Goal: Task Accomplishment & Management: Complete application form

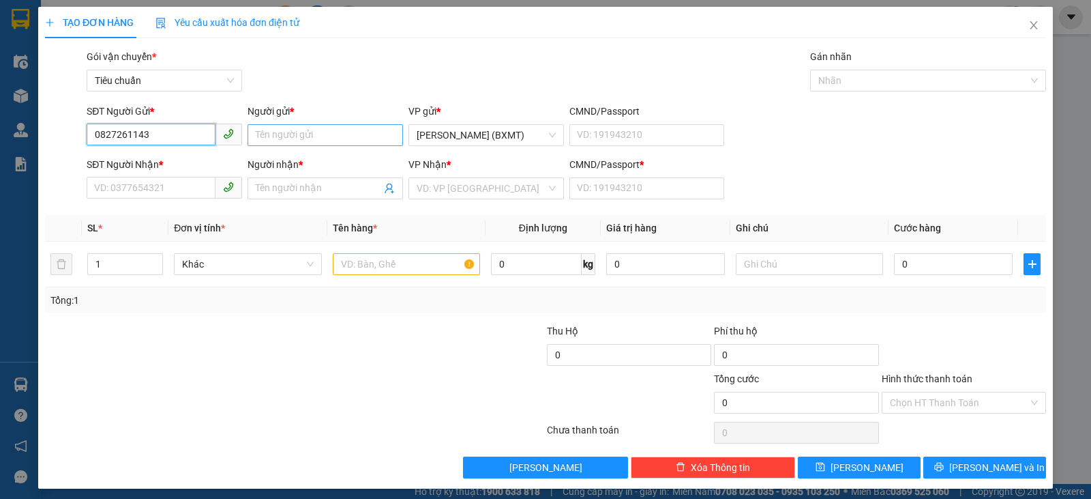
type input "0827261143"
click at [297, 136] on input "Người gửi *" at bounding box center [326, 135] width 156 height 22
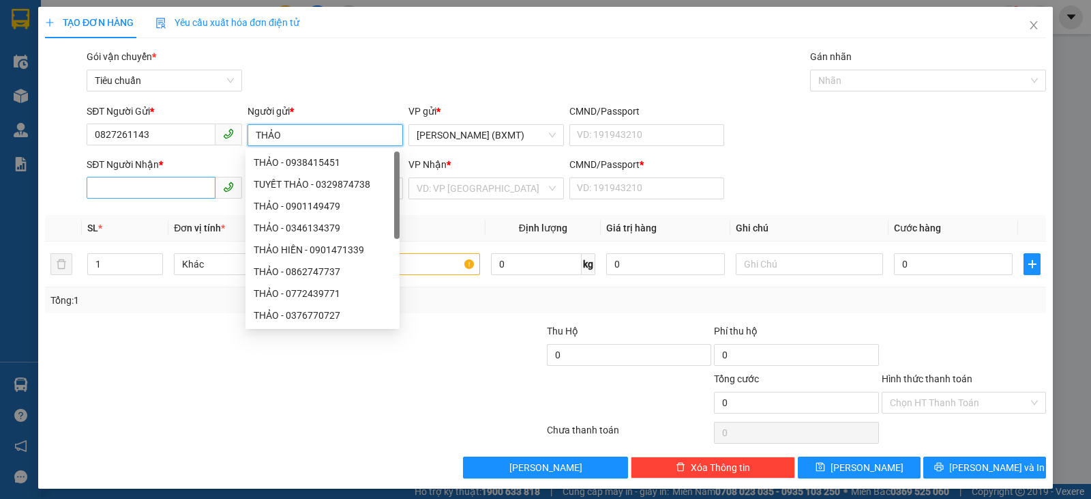
type input "THẢO"
click at [112, 186] on input "SĐT Người Nhận *" at bounding box center [151, 188] width 129 height 22
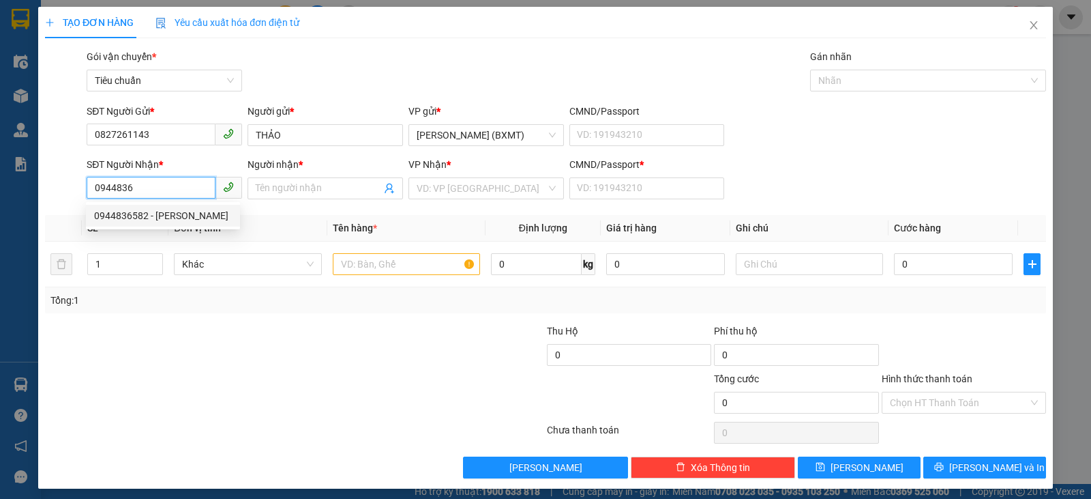
click at [192, 214] on div "0944836582 - THANH THẢO" at bounding box center [163, 215] width 138 height 15
type input "0944836582"
type input "THANH THẢO"
type input "0"
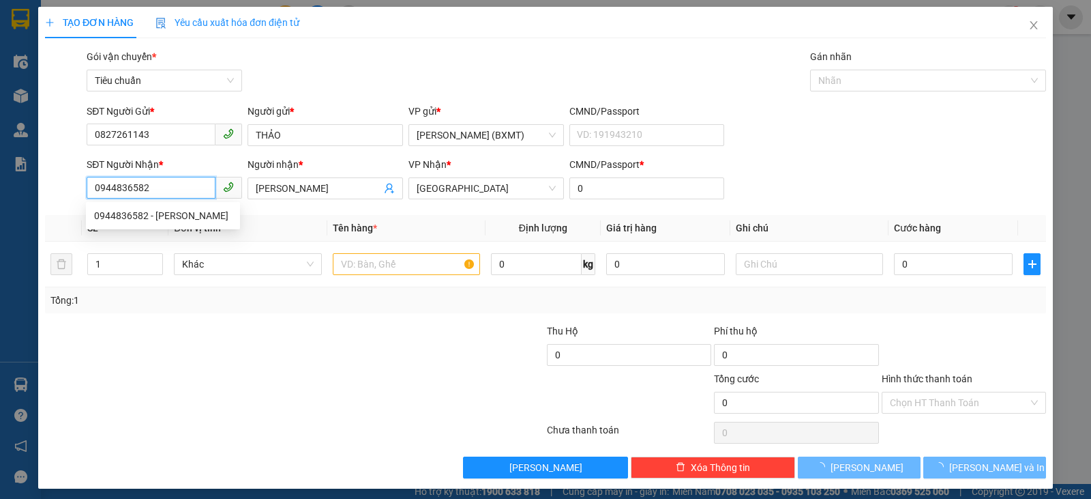
type input "250.000"
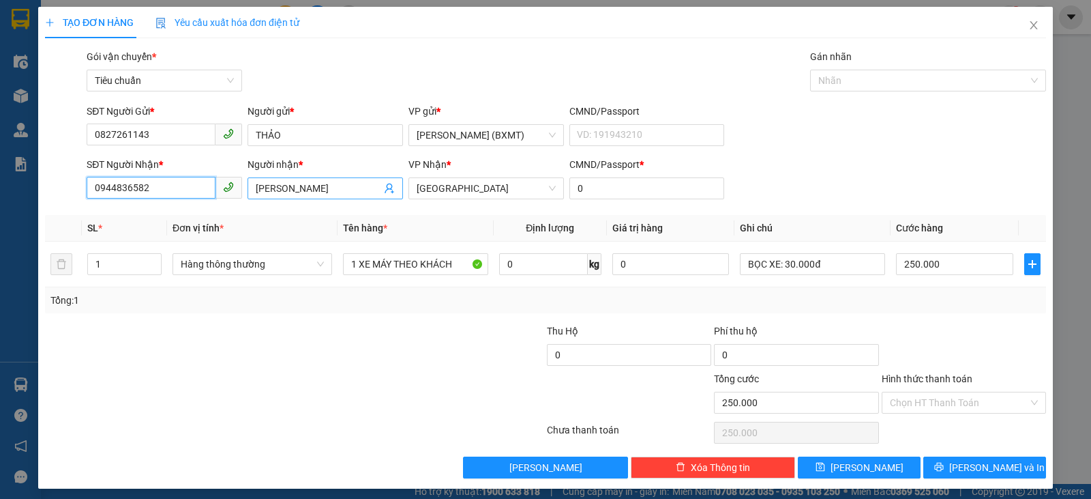
type input "0944836582"
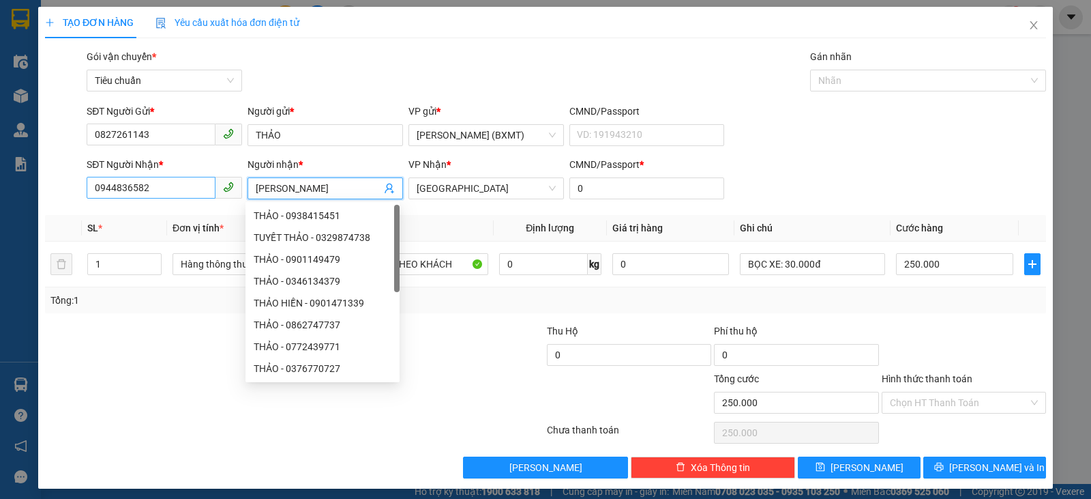
drag, startPoint x: 335, startPoint y: 186, endPoint x: 196, endPoint y: 177, distance: 138.7
click at [196, 177] on div "SĐT Người Nhận * 0944836582 Người nhận * THANH THẢO VP Nhận * Tuy Hòa CMND/Pass…" at bounding box center [566, 181] width 965 height 48
type input "LỤA"
click at [159, 343] on div at bounding box center [211, 347] width 335 height 48
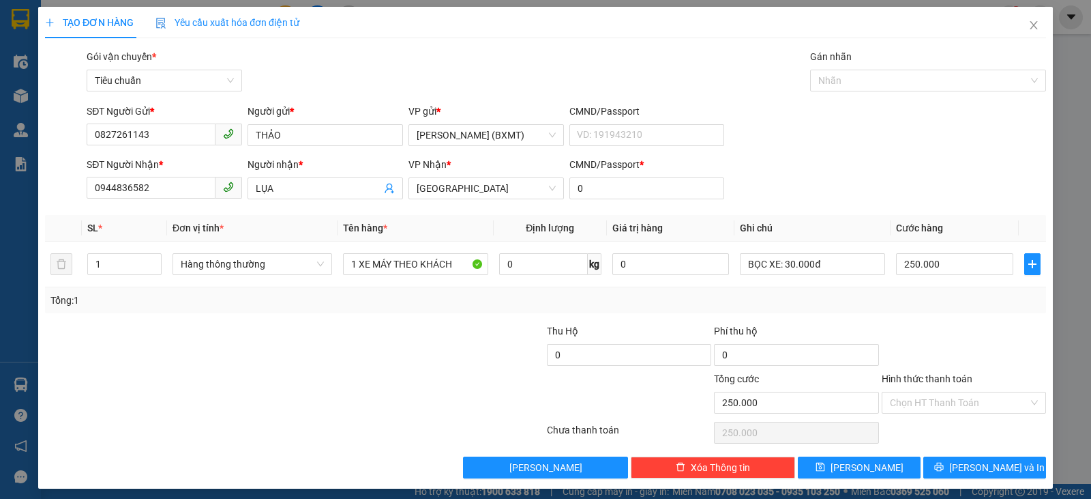
click at [157, 345] on div at bounding box center [211, 347] width 335 height 48
click at [290, 268] on span "Hàng thông thường" at bounding box center [252, 264] width 143 height 20
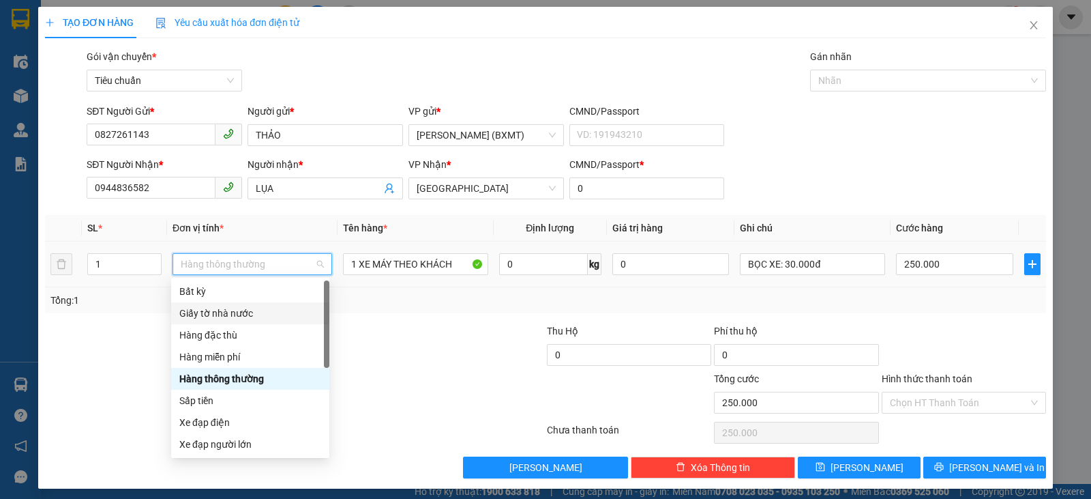
scroll to position [87, 0]
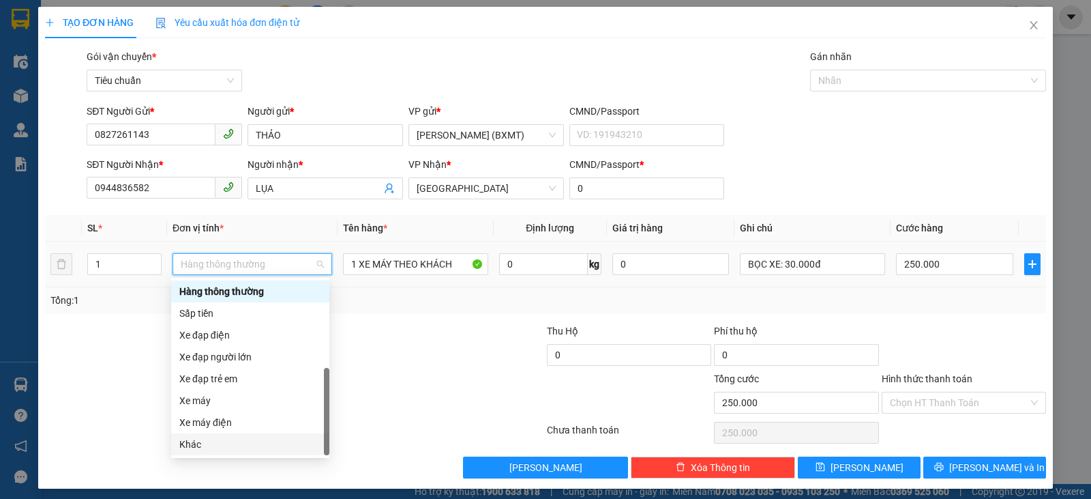
click at [207, 441] on div "Khác" at bounding box center [250, 444] width 142 height 15
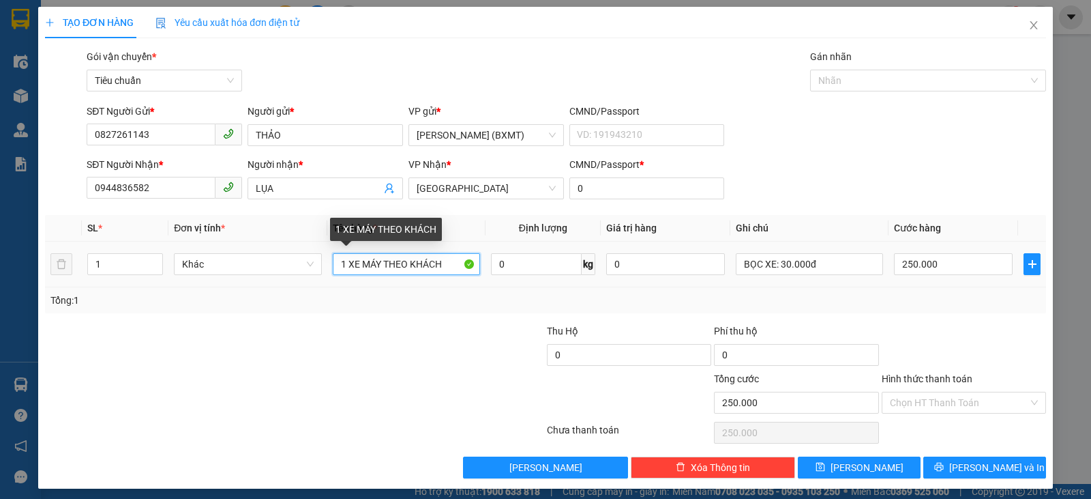
drag, startPoint x: 430, startPoint y: 264, endPoint x: 345, endPoint y: 257, distance: 85.5
click at [346, 257] on input "1 XE MÁY THEO KHÁCH" at bounding box center [406, 264] width 147 height 22
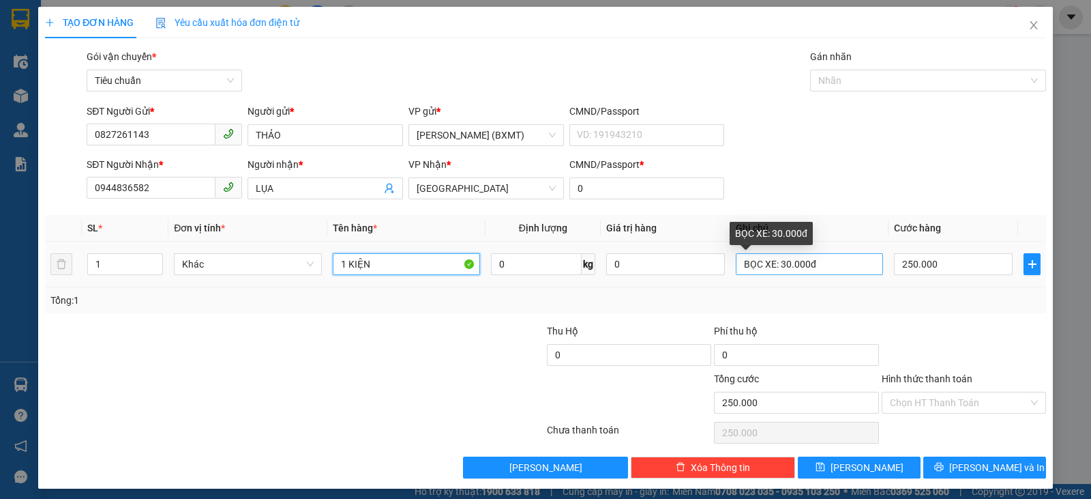
type input "1 KIỆN"
drag, startPoint x: 818, startPoint y: 259, endPoint x: 641, endPoint y: 251, distance: 177.5
click at [641, 251] on tr "1 Khác 1 KIỆN 0 kg 0 BỌC XE: 30.000đ 250.000" at bounding box center [545, 264] width 1001 height 46
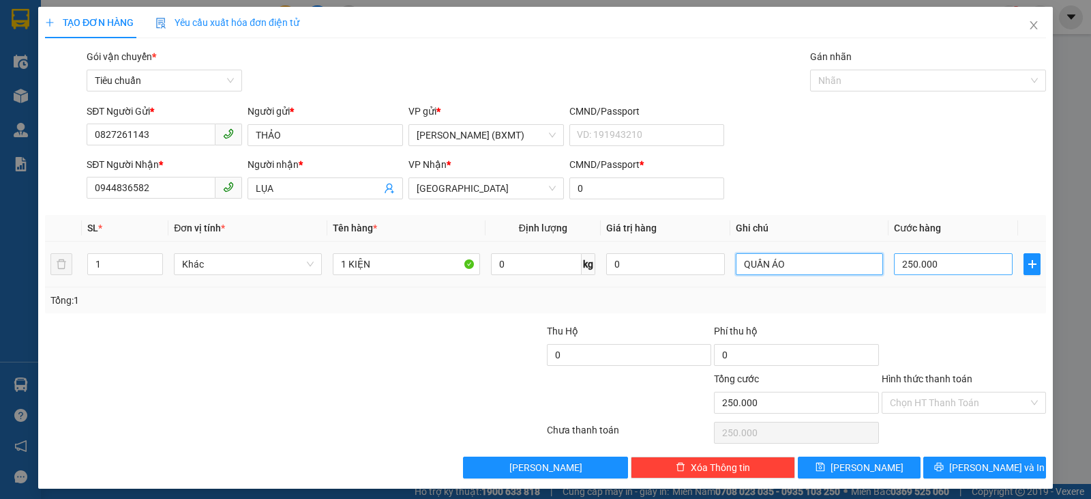
type input "QUẦN ÁO"
click at [937, 256] on input "250.000" at bounding box center [953, 264] width 119 height 22
type input "4"
type input "40"
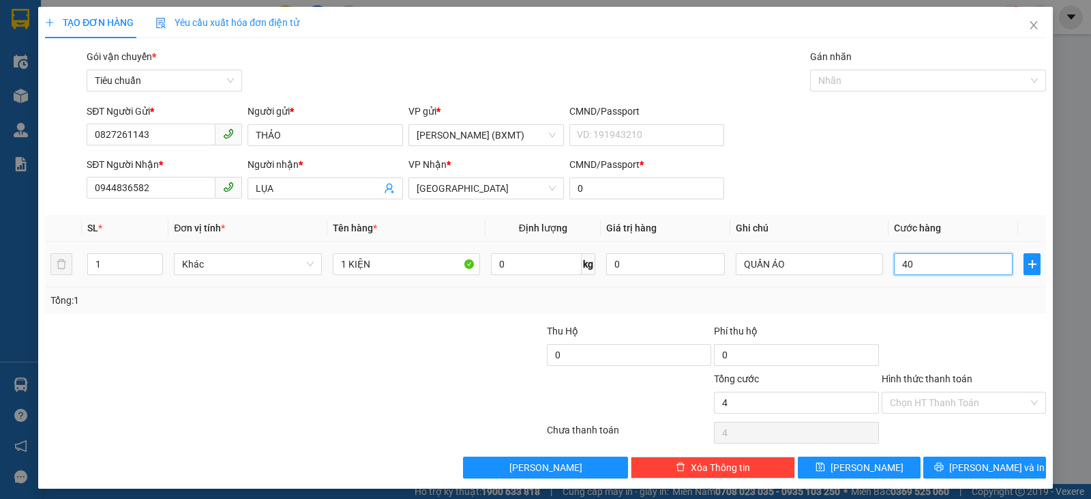
type input "40"
type input "40.000"
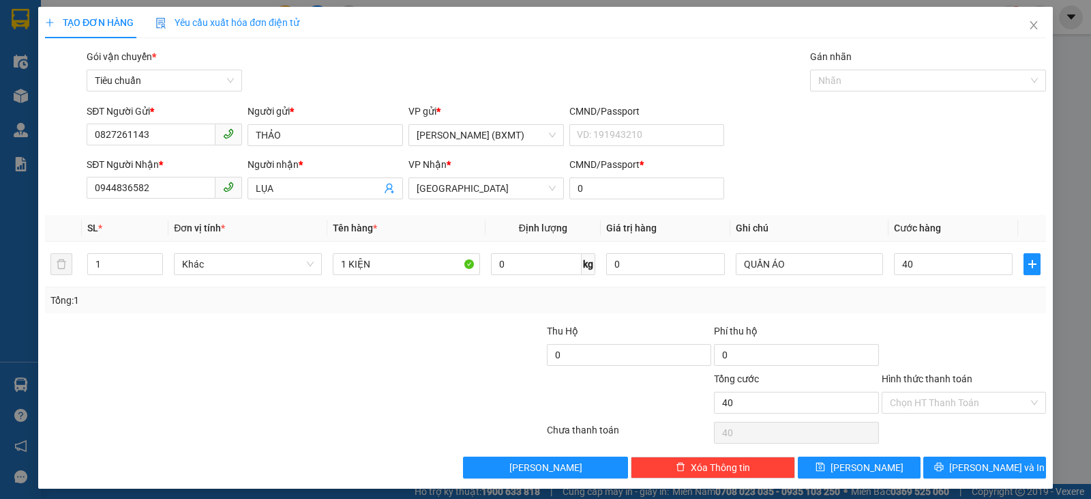
type input "40.000"
click at [941, 314] on div "Transit Pickup Surcharge Ids Transit Deliver Surcharge Ids Transit Deliver Surc…" at bounding box center [545, 263] width 1001 height 429
click at [986, 397] on input "Hình thức thanh toán" at bounding box center [959, 402] width 138 height 20
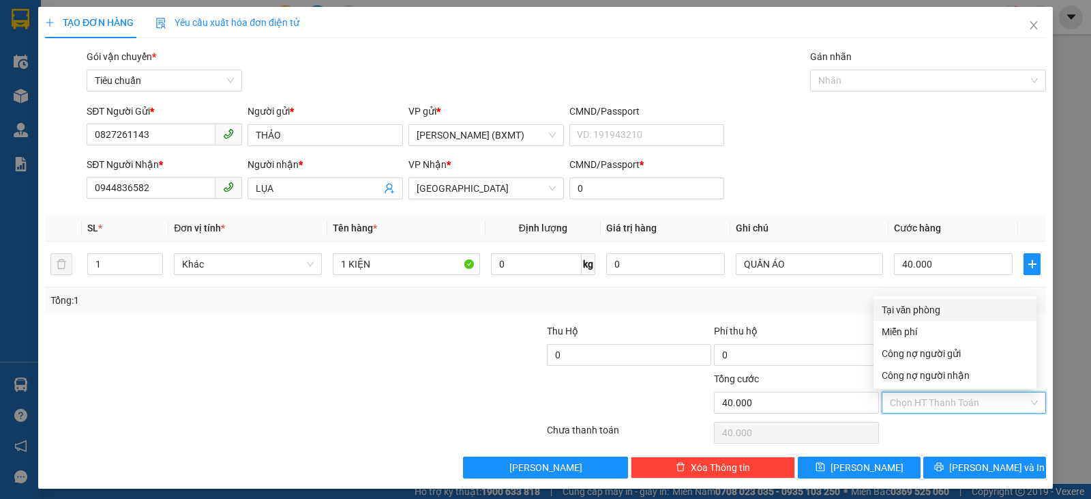
click at [938, 310] on div "Tại văn phòng" at bounding box center [955, 309] width 147 height 15
type input "0"
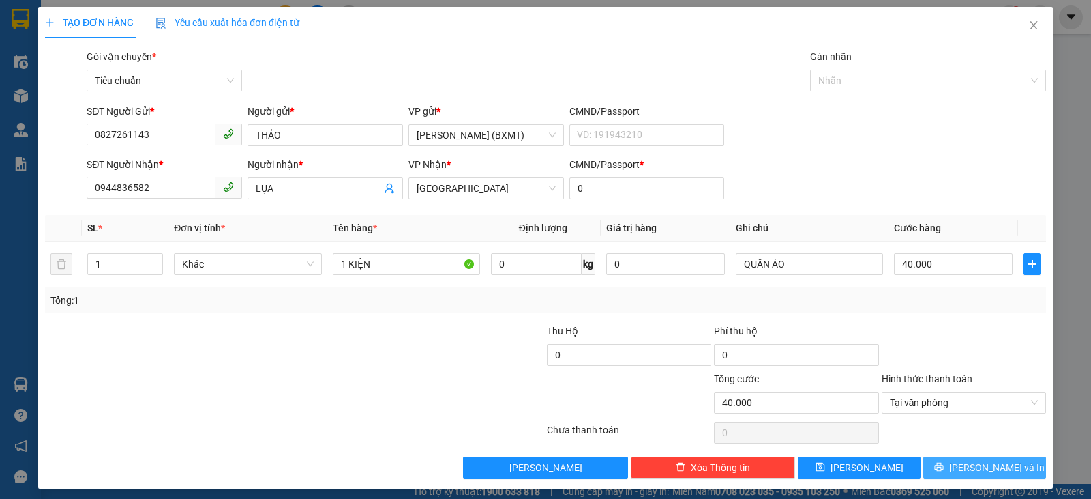
click at [979, 469] on span "Lưu và In" at bounding box center [996, 467] width 95 height 15
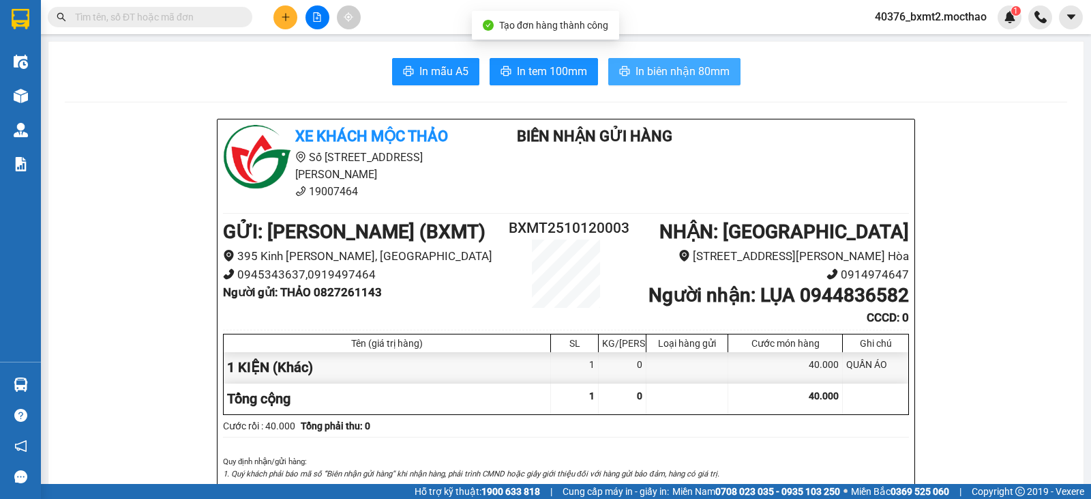
click at [679, 67] on span "In biên nhận 80mm" at bounding box center [683, 71] width 94 height 17
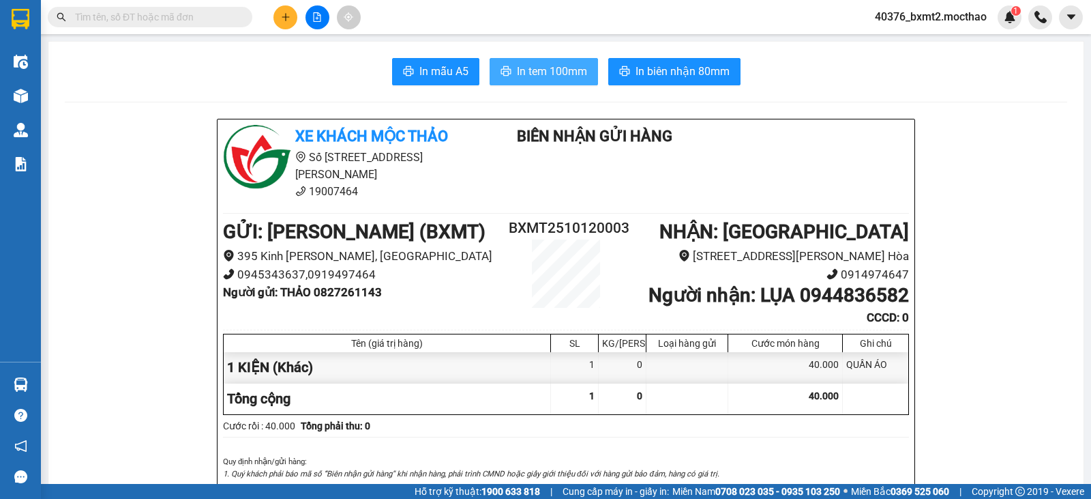
click at [559, 64] on span "In tem 100mm" at bounding box center [552, 71] width 70 height 17
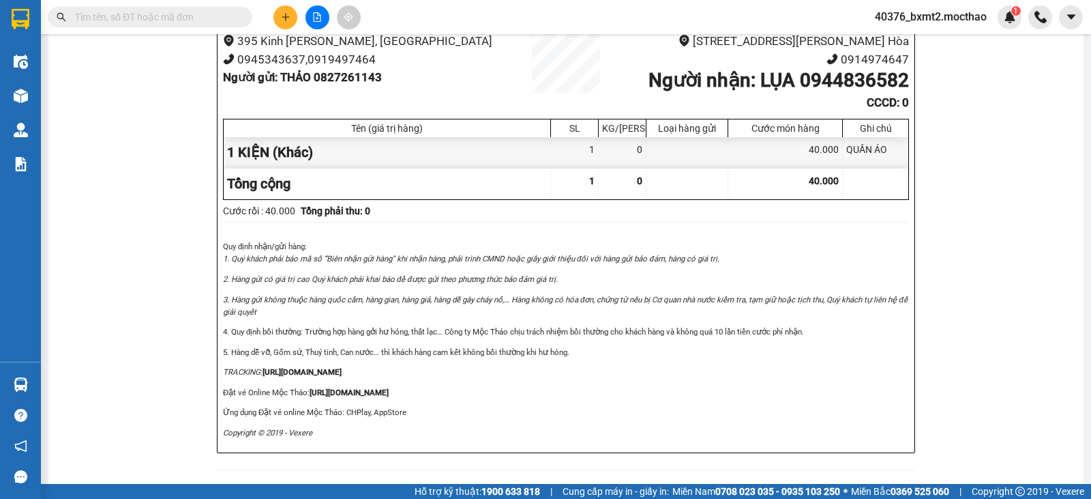
scroll to position [68, 0]
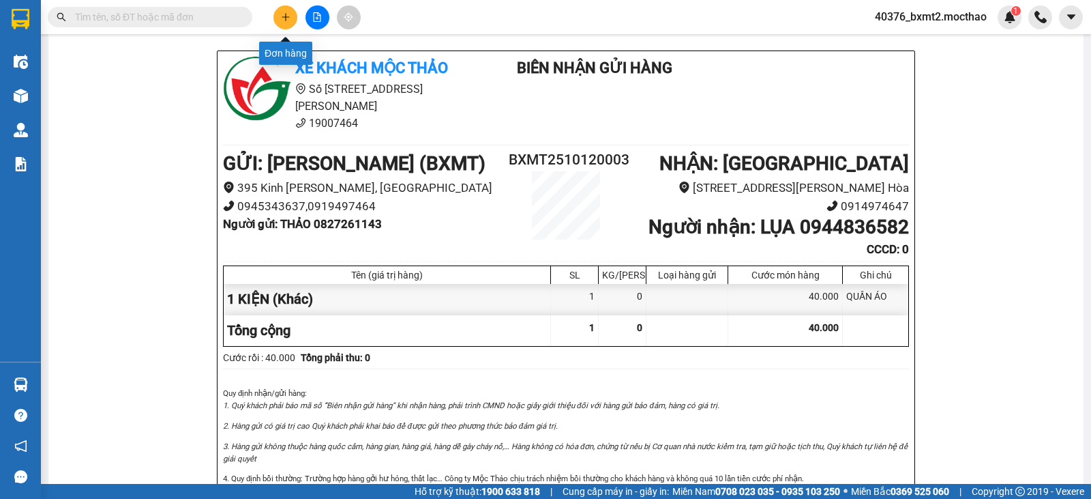
click at [289, 16] on icon "plus" at bounding box center [286, 17] width 10 height 10
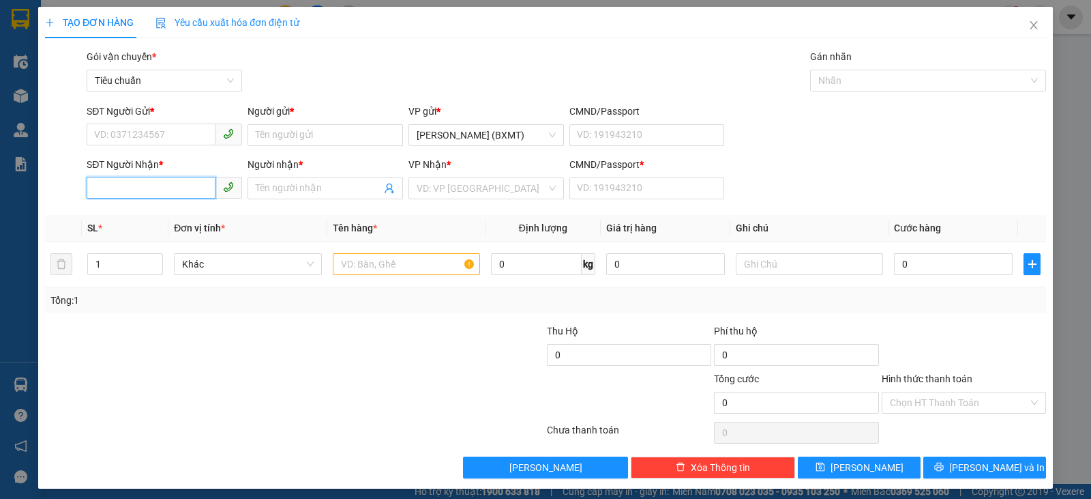
click at [183, 194] on input "SĐT Người Nhận *" at bounding box center [151, 188] width 129 height 22
click at [184, 194] on input "8761" at bounding box center [151, 188] width 129 height 22
click at [178, 219] on div "0973608761 - Vị Thuỷ" at bounding box center [163, 215] width 138 height 15
type input "0973608761"
type input "Vị Thuỷ"
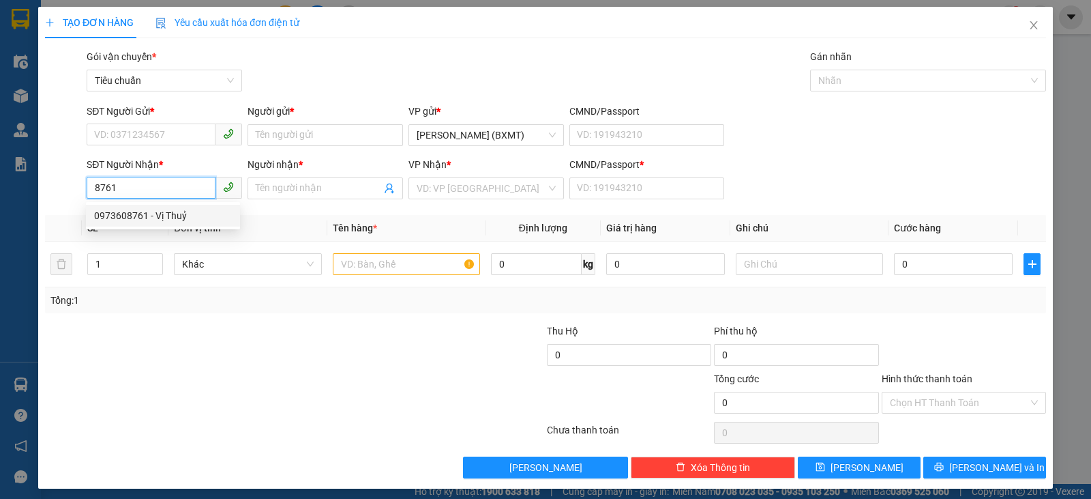
type input "0"
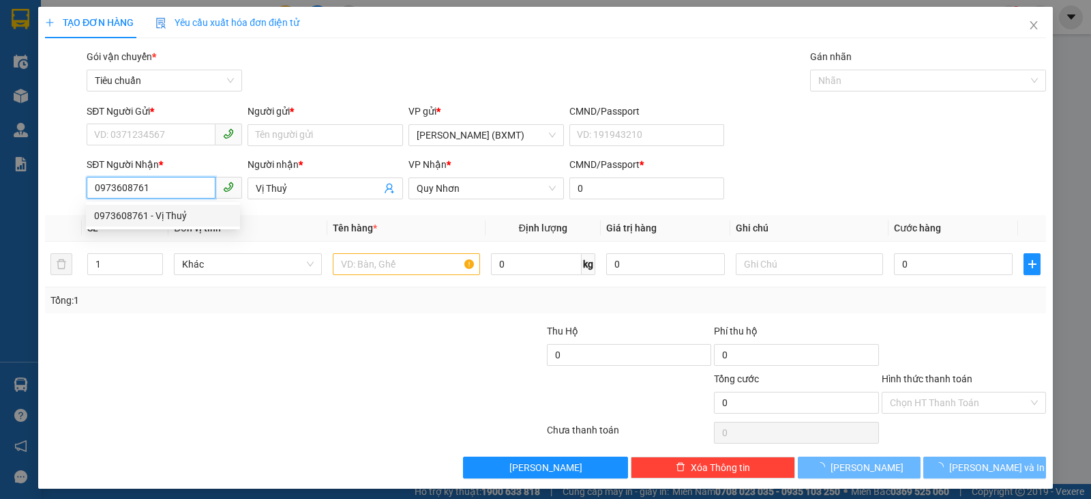
type input "50.000"
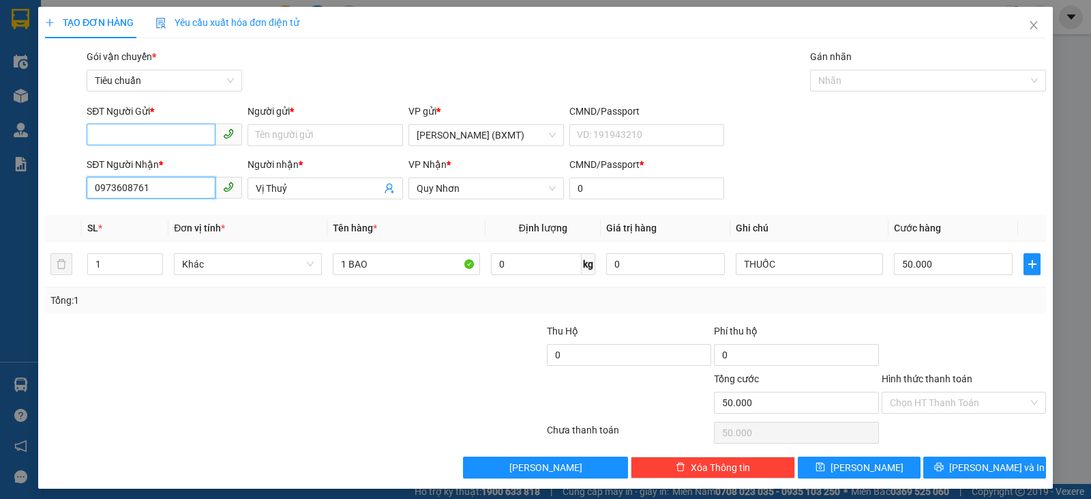
type input "0973608761"
click at [147, 132] on input "SĐT Người Gửi *" at bounding box center [151, 134] width 129 height 22
click at [179, 165] on div "0908593468 - Bé Tí" at bounding box center [163, 162] width 138 height 15
type input "0908593468"
type input "Bé Tí"
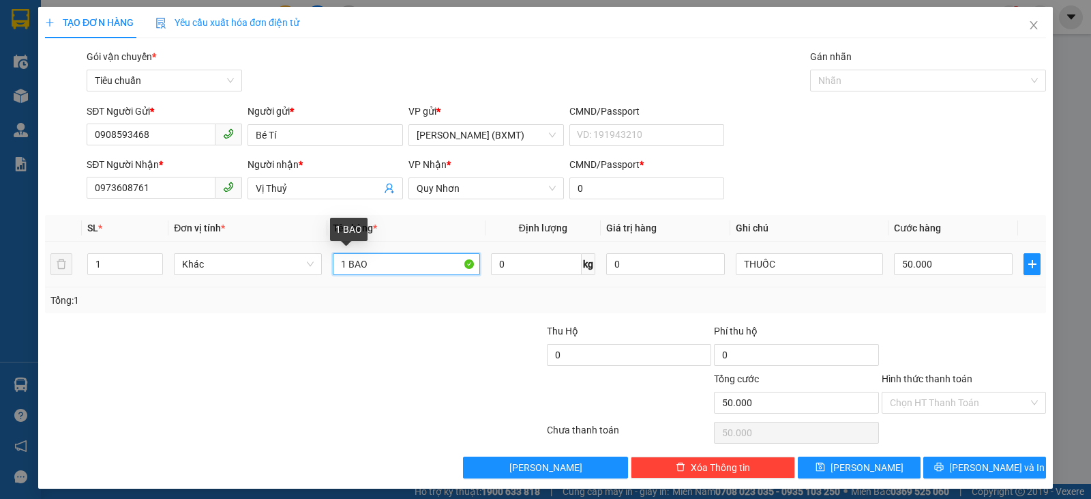
drag, startPoint x: 372, startPoint y: 265, endPoint x: 344, endPoint y: 263, distance: 28.0
click at [344, 263] on input "1 BAO" at bounding box center [406, 264] width 147 height 22
type input "1 THÙNG"
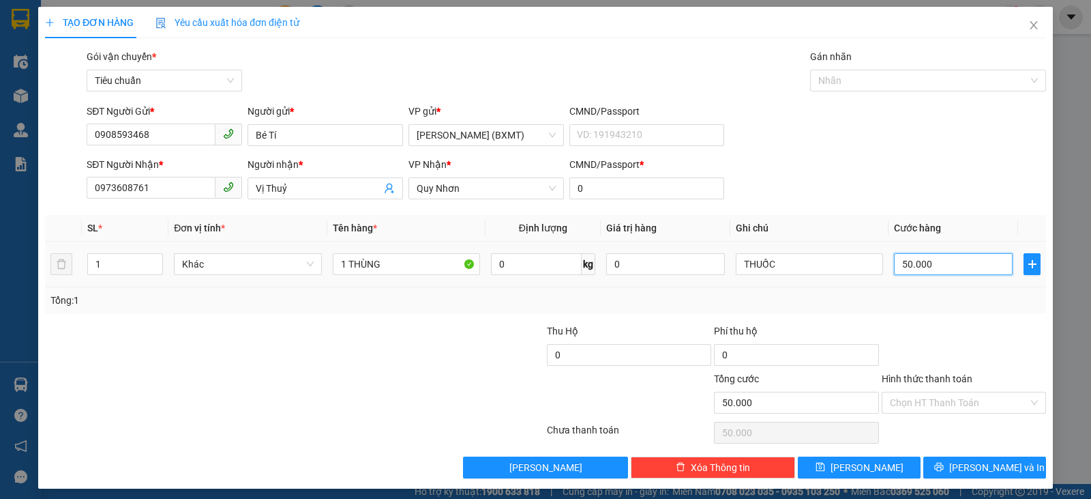
click at [973, 262] on input "50.000" at bounding box center [953, 264] width 119 height 22
type input "4"
type input "40"
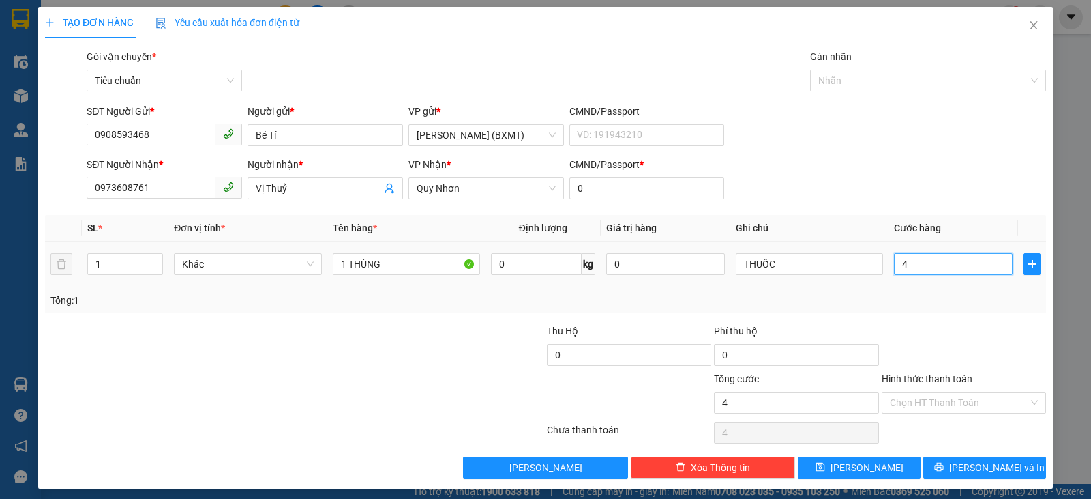
type input "40"
type input "4"
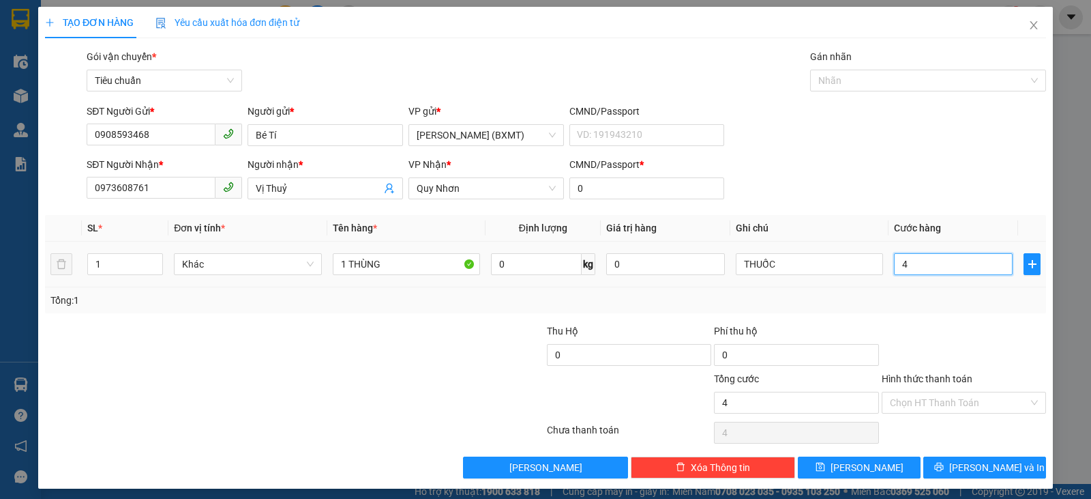
type input "0"
type input "5"
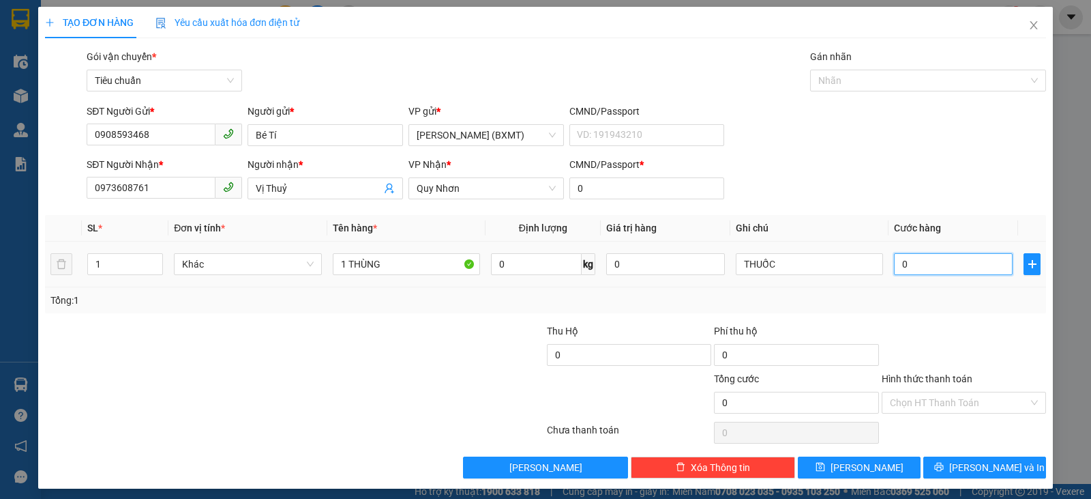
type input "05"
type input "50"
type input "050"
type input "50.000"
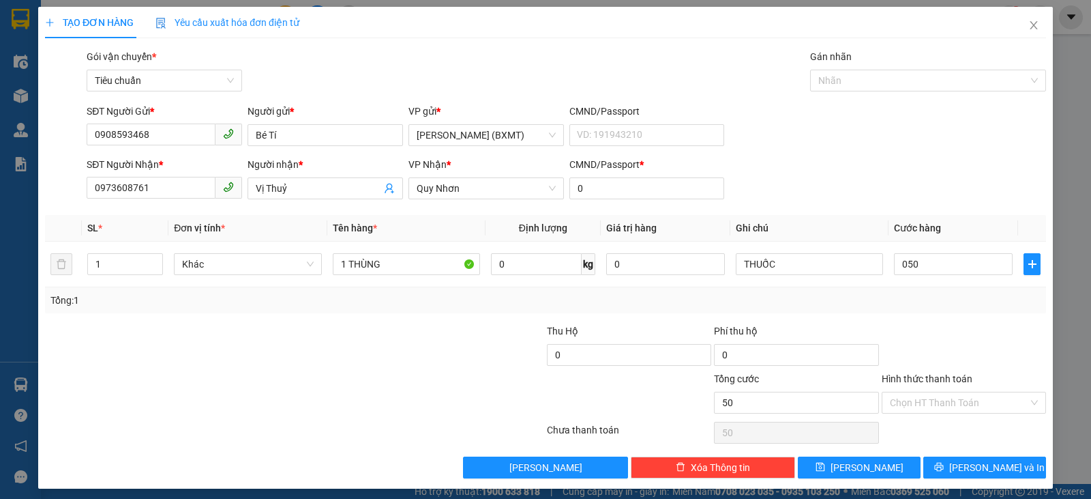
type input "50.000"
click at [1000, 315] on div "Transit Pickup Surcharge Ids Transit Deliver Surcharge Ids Transit Deliver Surc…" at bounding box center [545, 263] width 1001 height 429
click at [993, 464] on span "Lưu và In" at bounding box center [996, 467] width 95 height 15
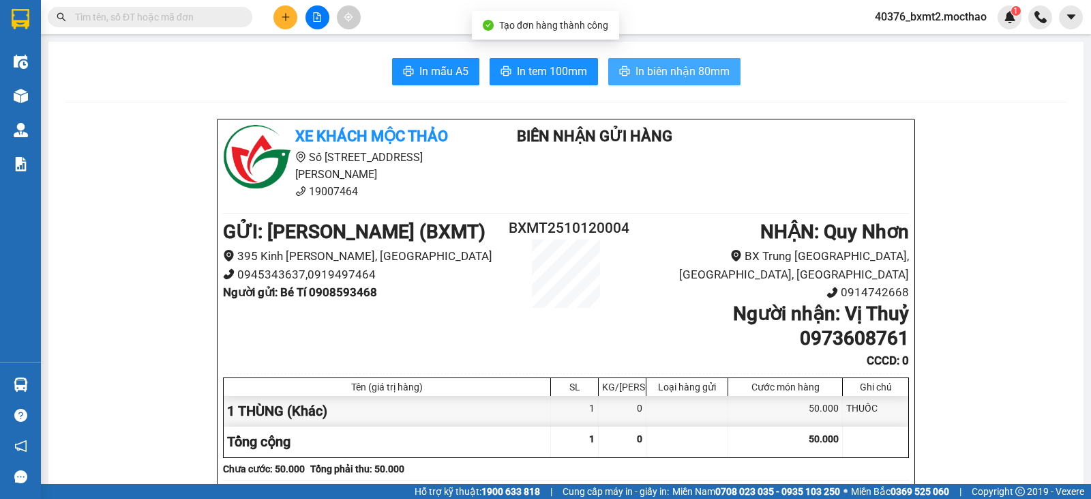
click at [674, 72] on span "In biên nhận 80mm" at bounding box center [683, 71] width 94 height 17
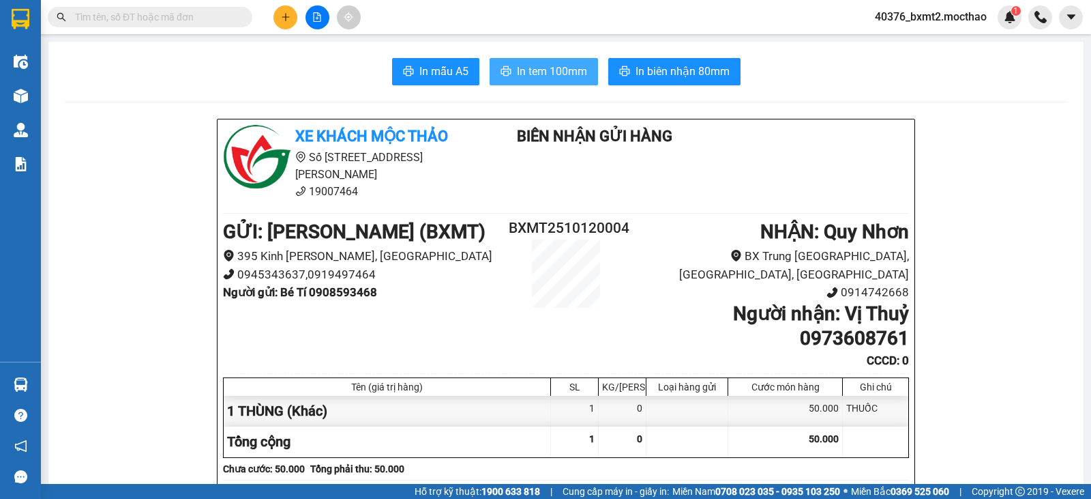
click at [509, 60] on button "In tem 100mm" at bounding box center [544, 71] width 108 height 27
click at [289, 17] on icon "plus" at bounding box center [286, 16] width 8 height 1
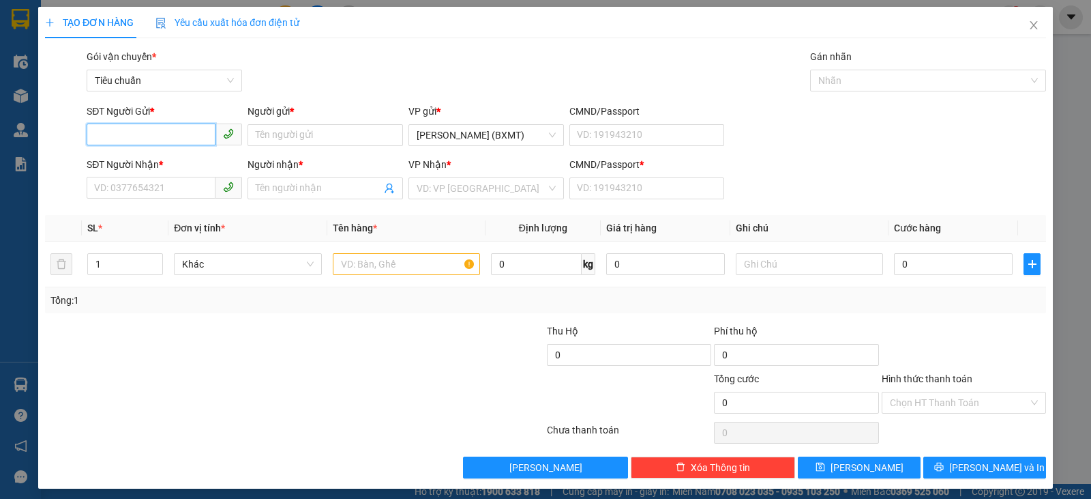
click at [156, 132] on input "SĐT Người Gửi *" at bounding box center [151, 134] width 129 height 22
click at [177, 171] on div "0902724980 - LÂM" at bounding box center [163, 162] width 154 height 22
type input "0902724980"
type input "LÂM"
type input "0939953478"
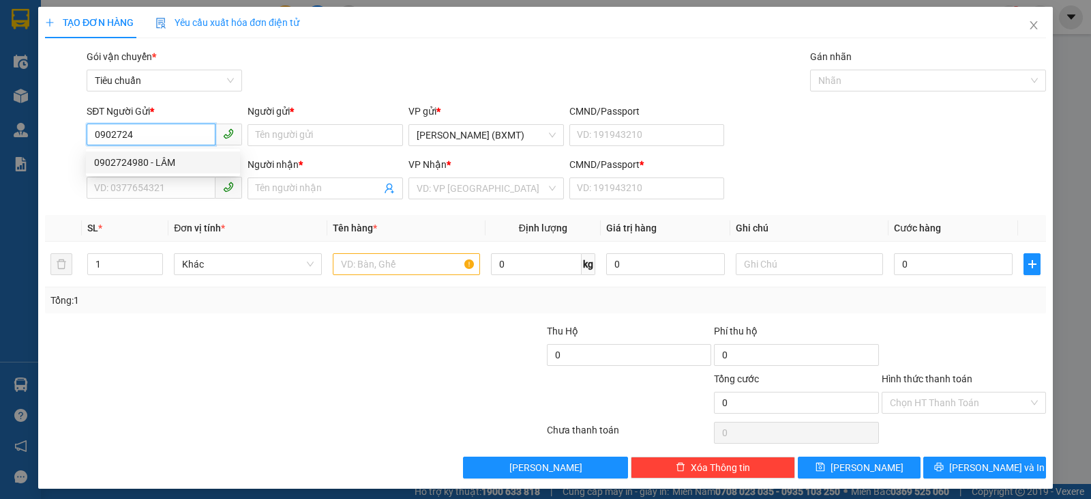
type input "Nương"
type input "0"
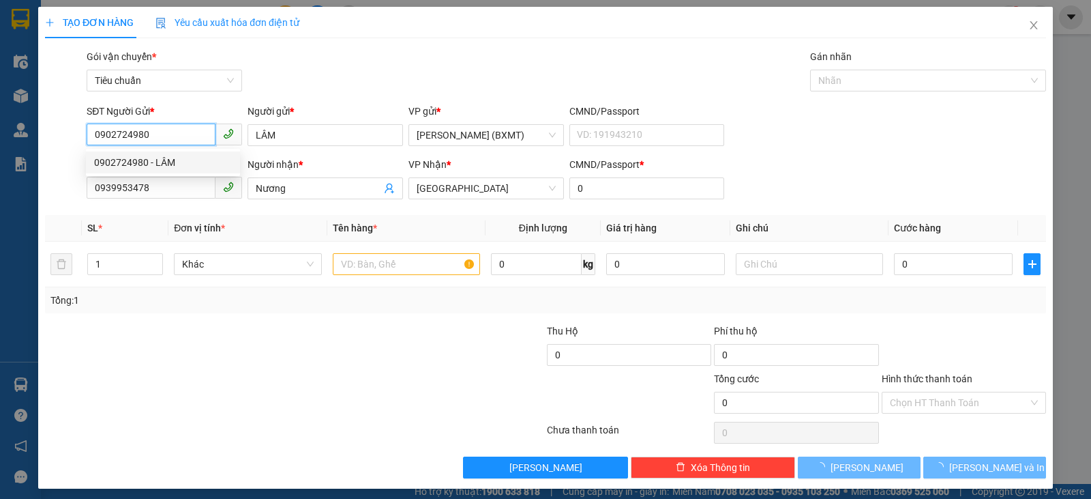
type input "40.000"
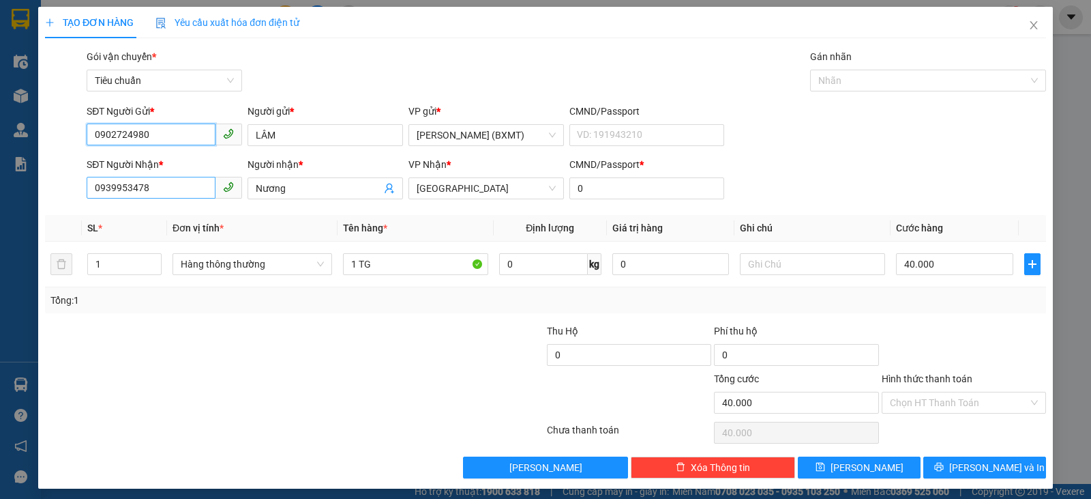
type input "0902724980"
drag, startPoint x: 87, startPoint y: 188, endPoint x: 0, endPoint y: 179, distance: 87.8
click at [0, 182] on div "TẠO ĐƠN HÀNG Yêu cầu xuất hóa đơn điện tử Transit Pickup Surcharge Ids Transit …" at bounding box center [545, 249] width 1091 height 499
click at [168, 222] on div "0903597668 - NGHĨA DŨNG" at bounding box center [163, 215] width 138 height 15
type input "0903597668"
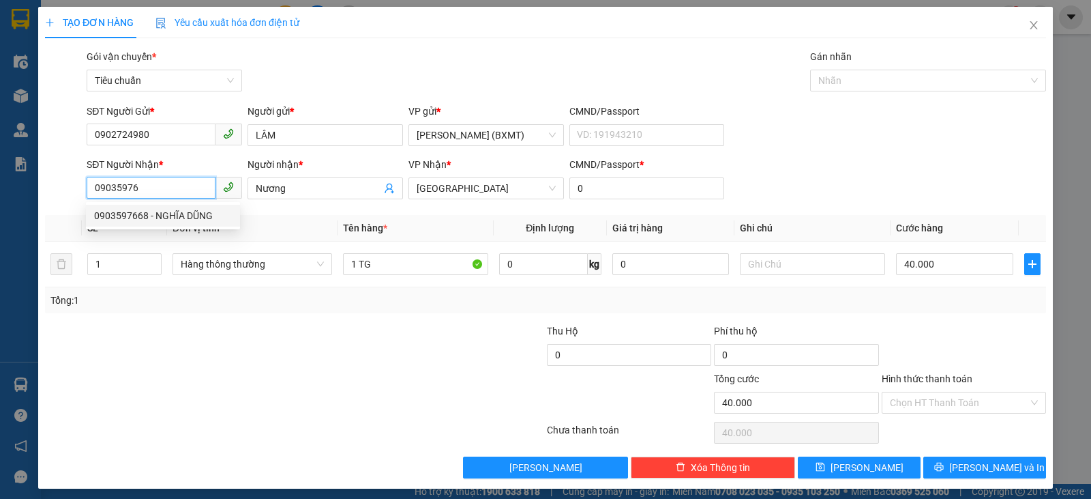
type input "NGHĨA DŨNG"
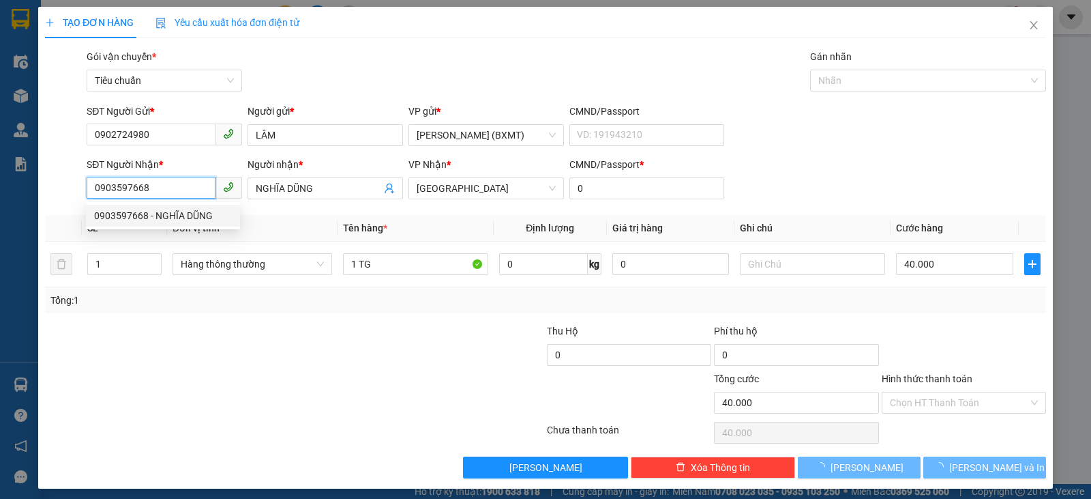
type input "30.000"
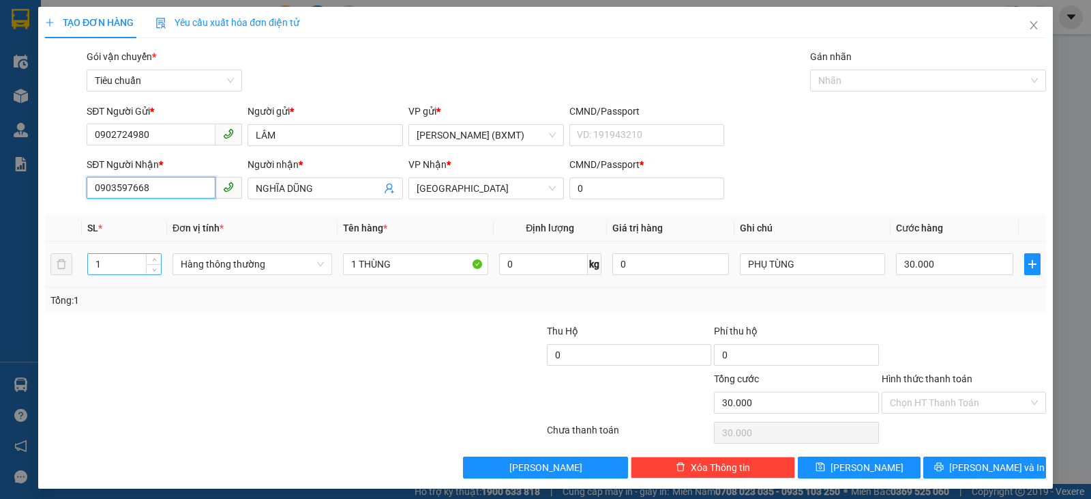
type input "0903597668"
drag, startPoint x: 126, startPoint y: 267, endPoint x: 81, endPoint y: 259, distance: 45.1
click at [82, 259] on td "1" at bounding box center [124, 264] width 85 height 46
click at [281, 268] on span "Hàng thông thường" at bounding box center [252, 264] width 143 height 20
type input "3"
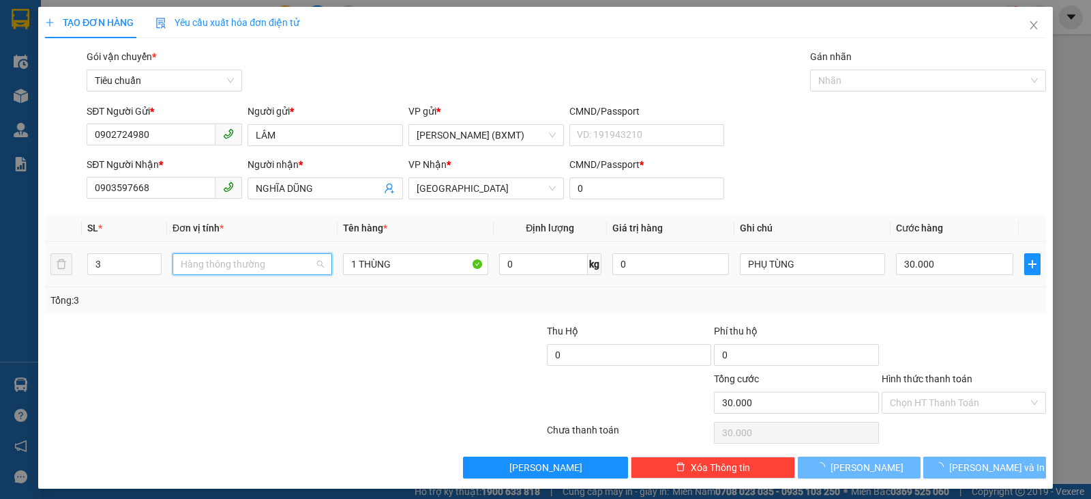
type input "0"
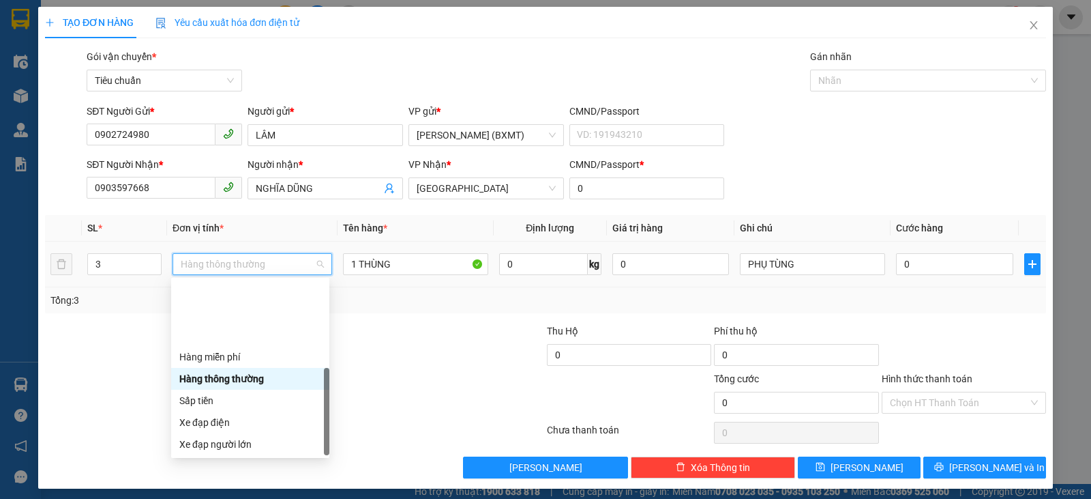
scroll to position [87, 0]
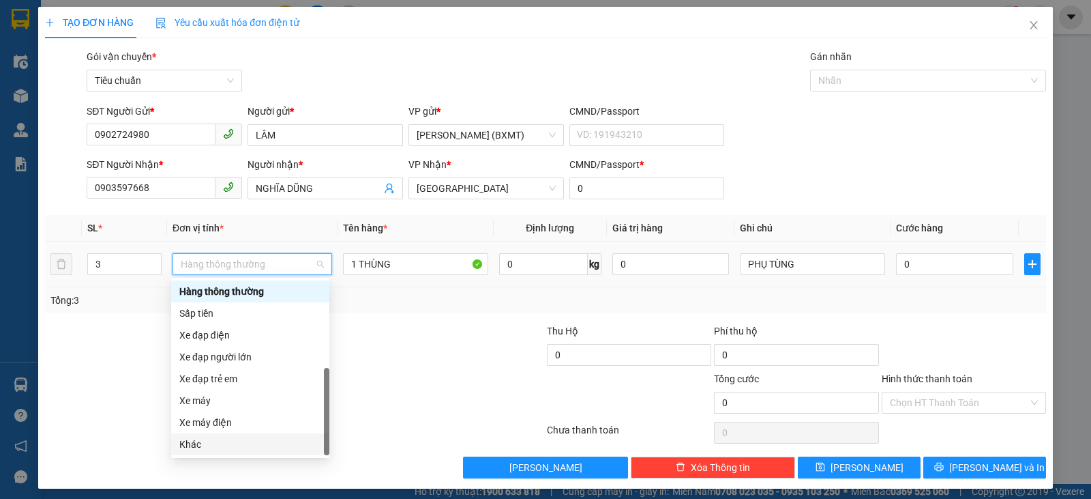
click at [204, 443] on div "Khác" at bounding box center [250, 444] width 142 height 15
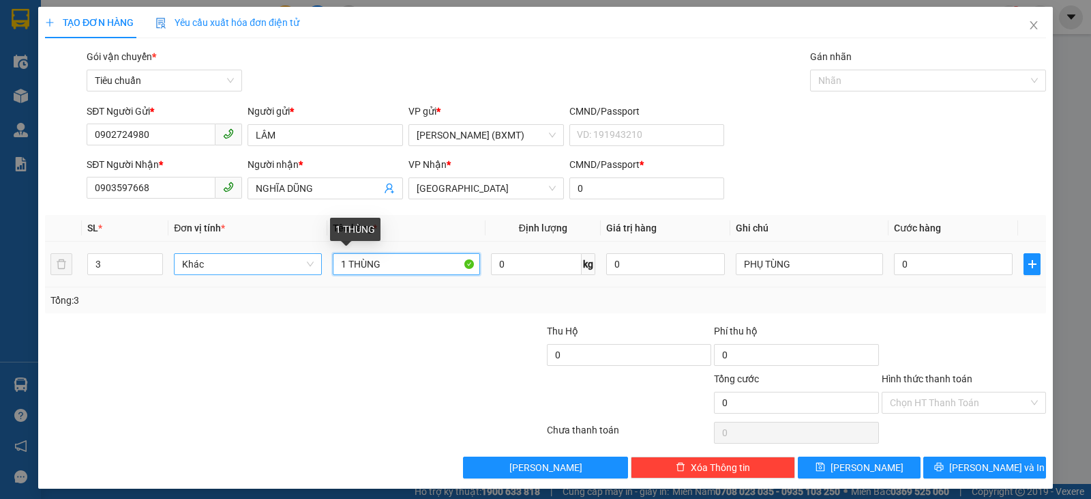
drag, startPoint x: 342, startPoint y: 261, endPoint x: 313, endPoint y: 256, distance: 29.0
click at [313, 256] on tr "3 Khác 1 THÙNG 0 kg 0 PHỤ TÙNG 0" at bounding box center [545, 264] width 1001 height 46
drag, startPoint x: 401, startPoint y: 267, endPoint x: 322, endPoint y: 269, distance: 79.2
click at [322, 269] on tr "3 Khác 3 THÙNG 0 kg 0 PHỤ TÙNG 0" at bounding box center [545, 264] width 1001 height 46
type input "2 BAO + 1 KIỆN"
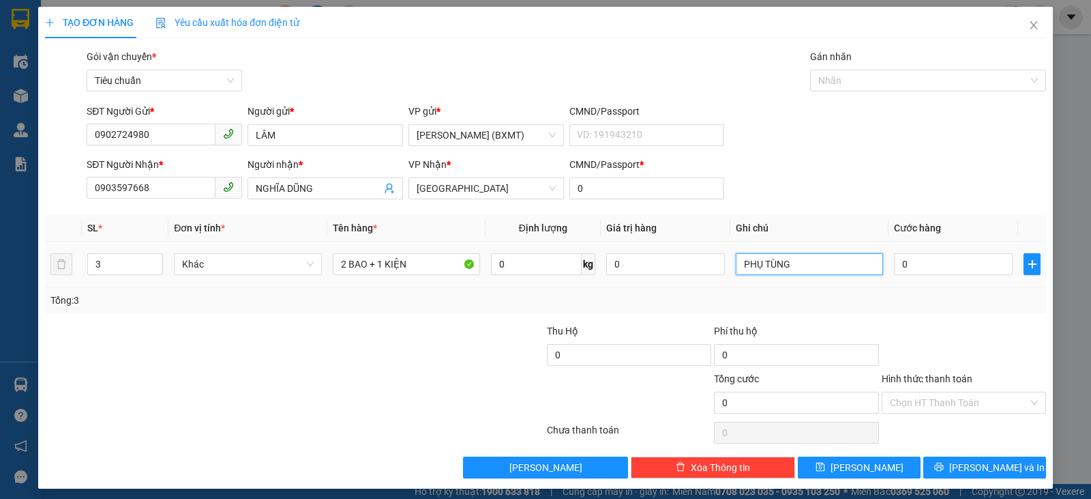
drag, startPoint x: 846, startPoint y: 256, endPoint x: 720, endPoint y: 266, distance: 126.5
click at [720, 266] on tr "3 Khác 2 BAO + 1 KIỆN 0 kg 0 PHỤ TÙNG 0" at bounding box center [545, 264] width 1001 height 46
type input "GẠO"
click at [914, 267] on input "0" at bounding box center [953, 264] width 119 height 22
click at [442, 378] on div at bounding box center [462, 395] width 167 height 48
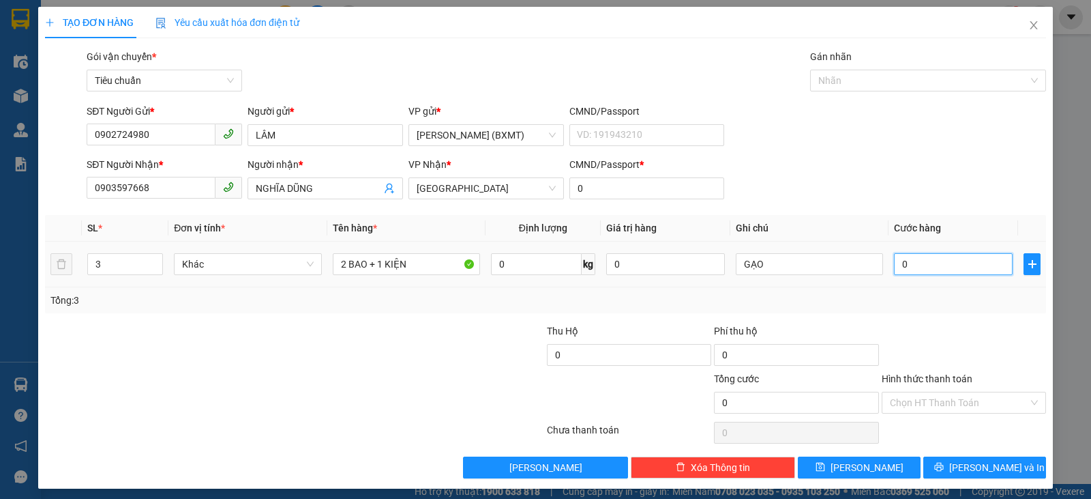
click at [940, 262] on input "0" at bounding box center [953, 264] width 119 height 22
type input "1"
type input "11"
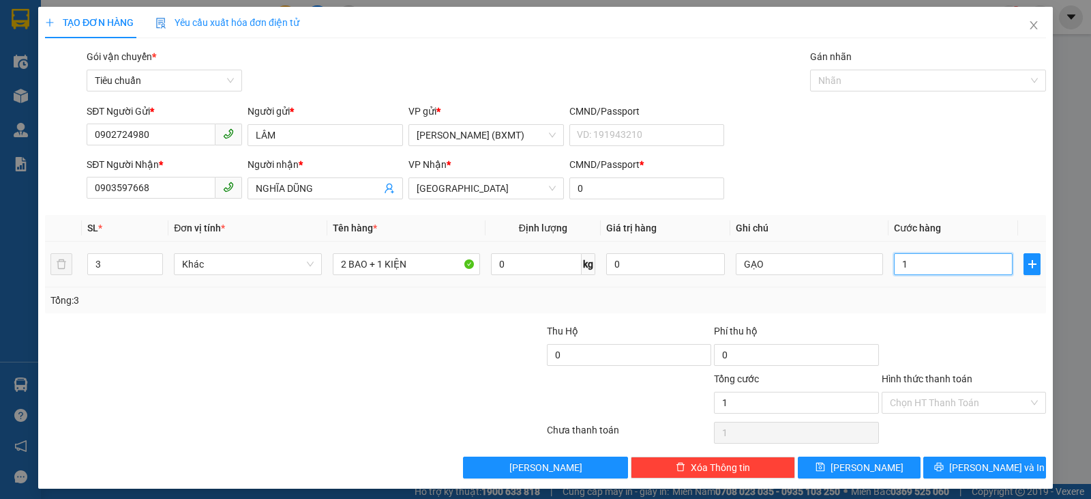
type input "11"
type input "110"
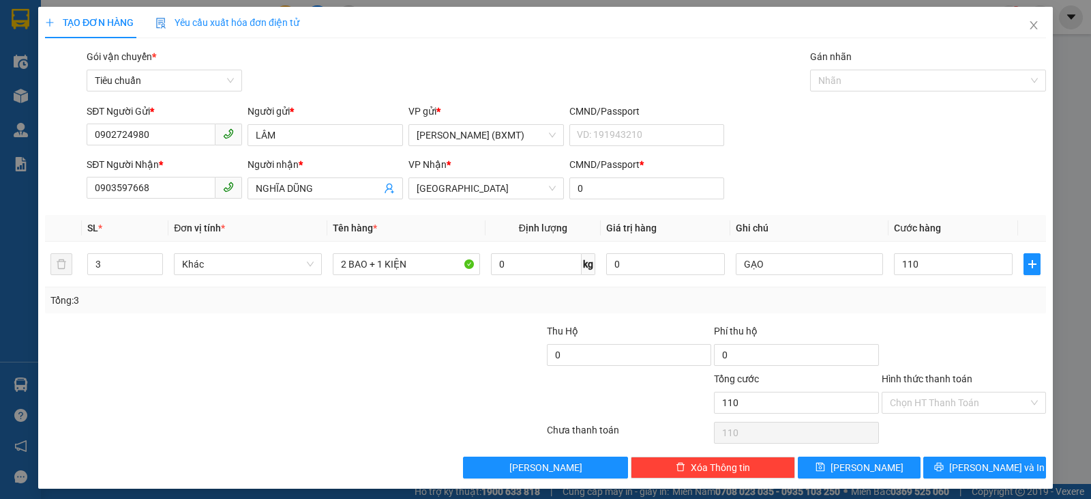
type input "110.000"
click at [979, 335] on div at bounding box center [964, 347] width 167 height 48
click at [972, 400] on input "Hình thức thanh toán" at bounding box center [959, 402] width 138 height 20
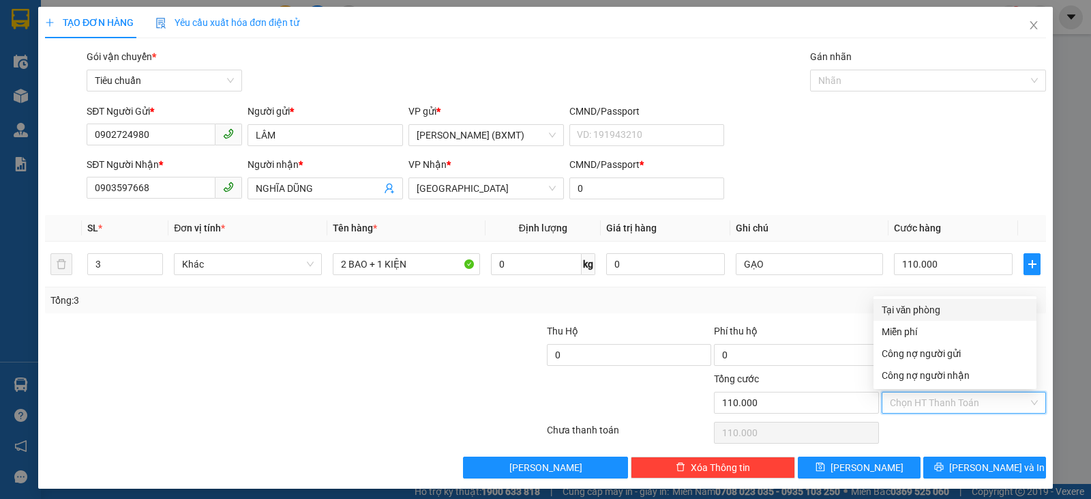
click at [919, 311] on div "Tại văn phòng" at bounding box center [955, 309] width 147 height 15
type input "0"
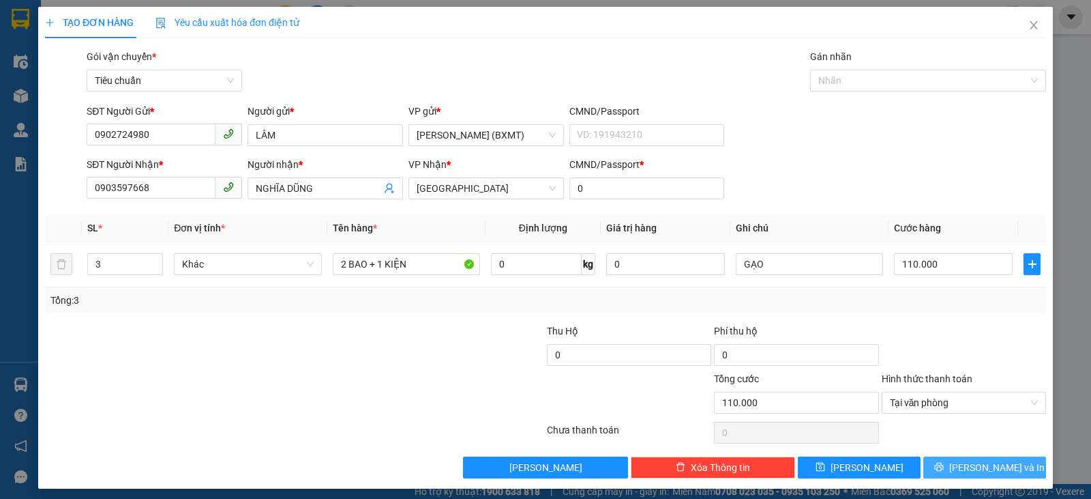
click at [986, 464] on span "Lưu và In" at bounding box center [996, 467] width 95 height 15
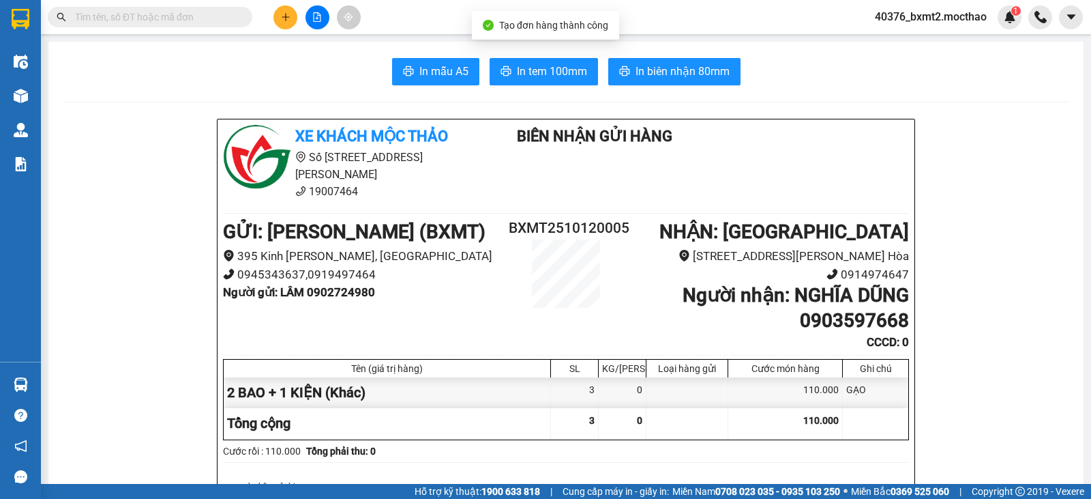
click at [698, 66] on span "In biên nhận 80mm" at bounding box center [683, 71] width 94 height 17
click at [553, 78] on span "In tem 100mm" at bounding box center [552, 71] width 70 height 17
click at [284, 23] on button at bounding box center [286, 17] width 24 height 24
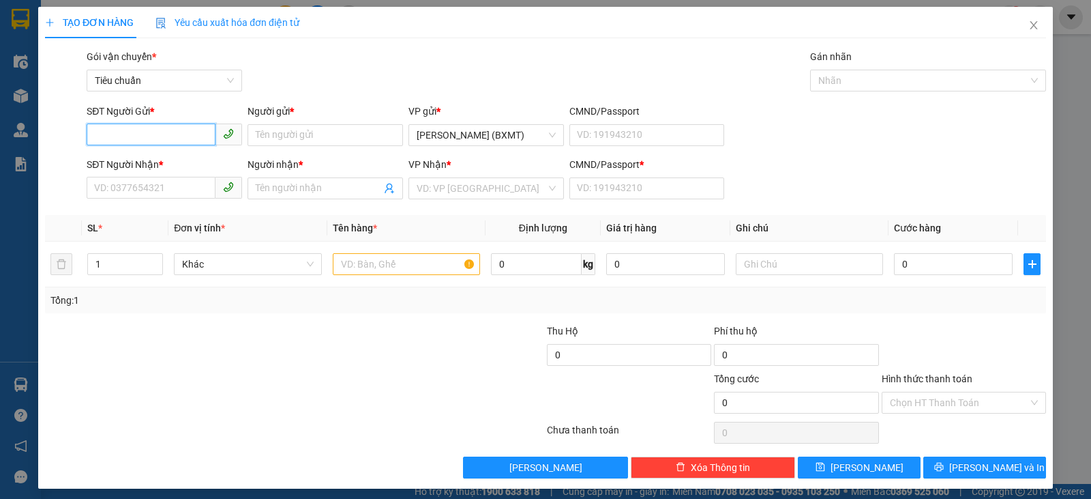
click at [169, 136] on input "SĐT Người Gửi *" at bounding box center [151, 134] width 129 height 22
click at [202, 165] on div "0942646411 - KIỀU" at bounding box center [163, 162] width 138 height 15
type input "0942646411"
type input "KIỀU"
type input "0793404343"
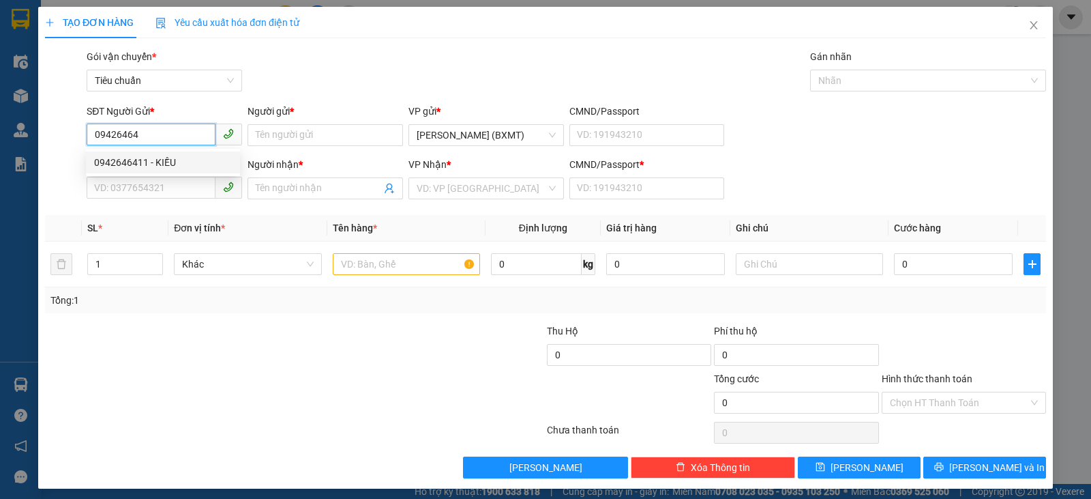
type input "CHÍNH"
type input "0"
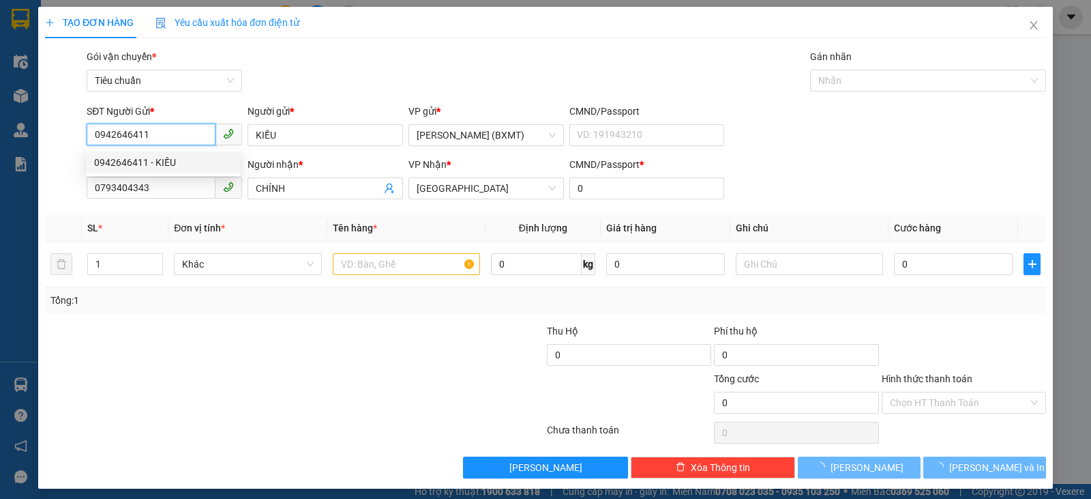
type input "30.000"
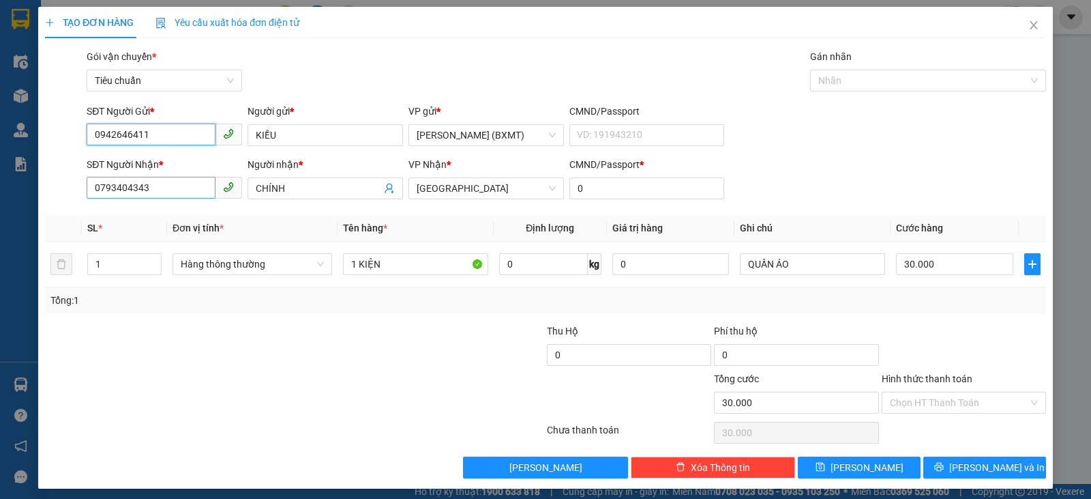
type input "0942646411"
drag, startPoint x: 134, startPoint y: 197, endPoint x: 0, endPoint y: 227, distance: 137.7
click at [0, 231] on div "TẠO ĐƠN HÀNG Yêu cầu xuất hóa đơn điện tử Transit Pickup Surcharge Ids Transit …" at bounding box center [545, 249] width 1091 height 499
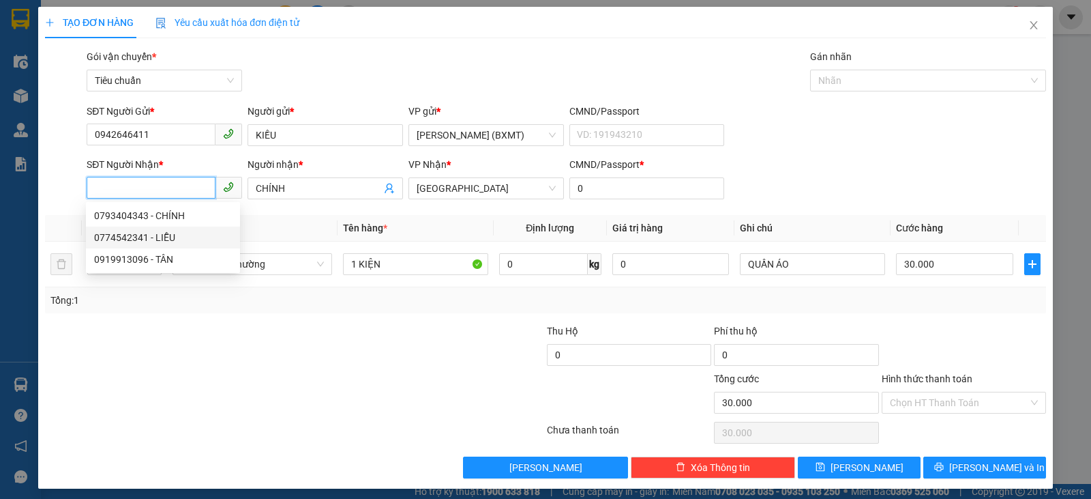
click at [177, 235] on div "0774542341 - LIỄU" at bounding box center [163, 237] width 138 height 15
type input "0774542341"
type input "LIỄU"
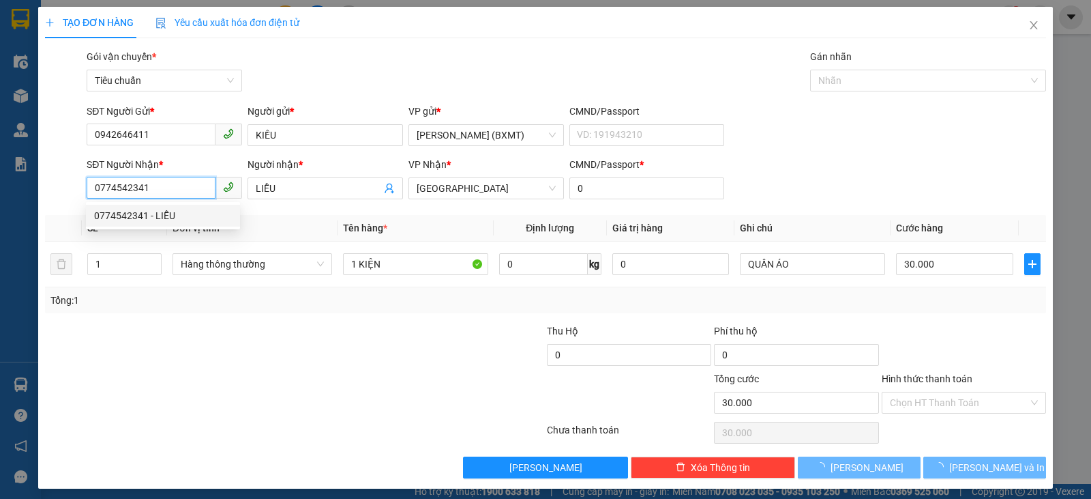
type input "50.000"
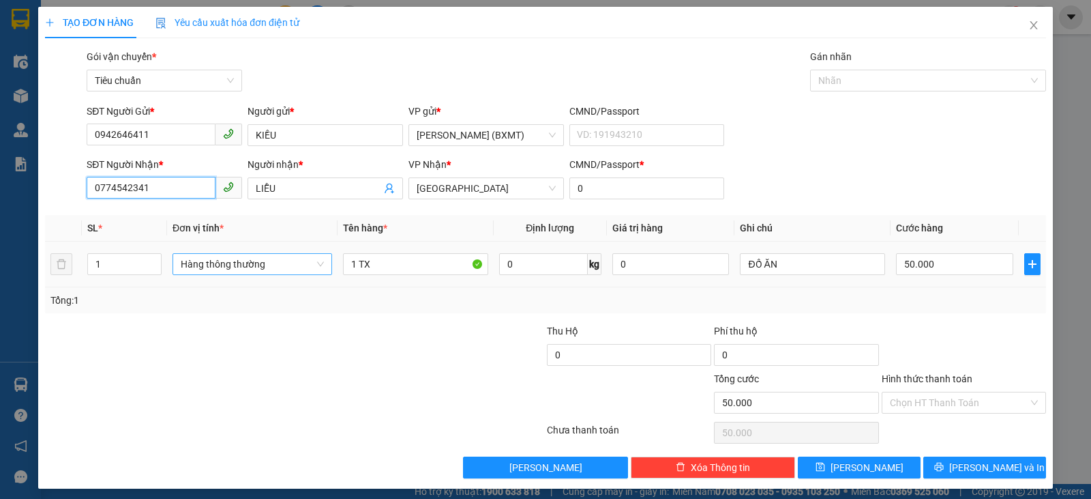
click at [261, 265] on span "Hàng thông thường" at bounding box center [252, 264] width 143 height 20
type input "0774542341"
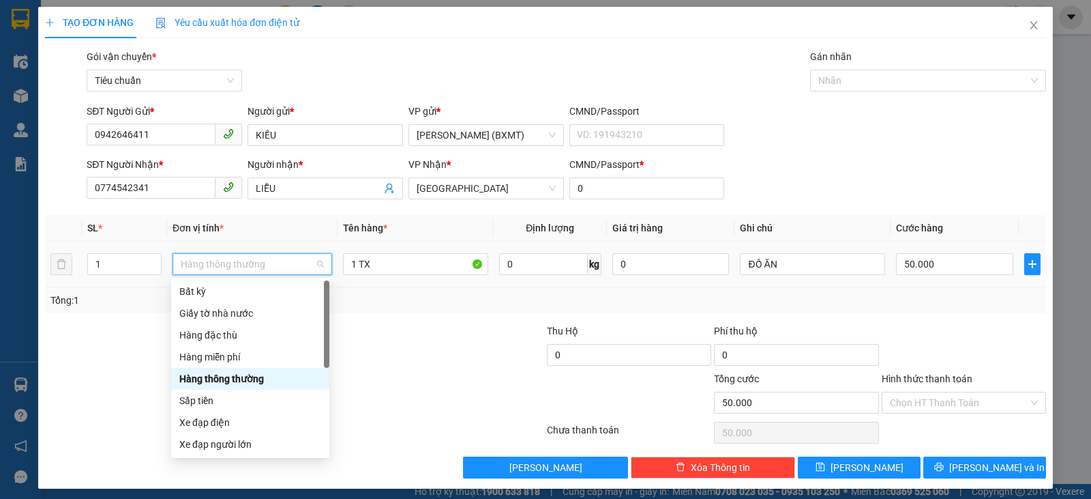
scroll to position [87, 0]
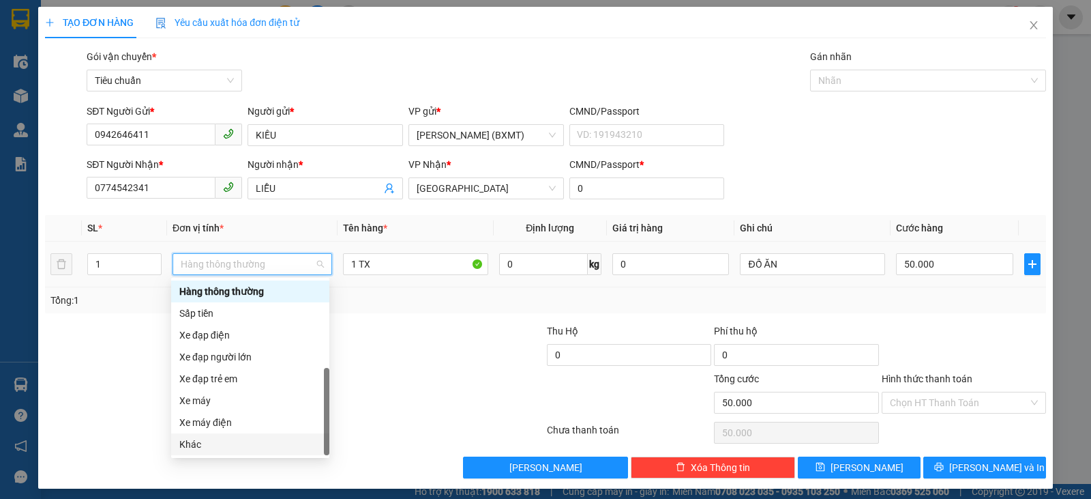
drag, startPoint x: 193, startPoint y: 443, endPoint x: 292, endPoint y: 241, distance: 224.8
click at [203, 428] on div "Hàng miễn phí Hàng thông thường Sấp tiền Xe đạp điện Xe đạp người lớn Xe đạp tr…" at bounding box center [250, 357] width 158 height 196
click at [198, 443] on div "Khác" at bounding box center [250, 444] width 142 height 15
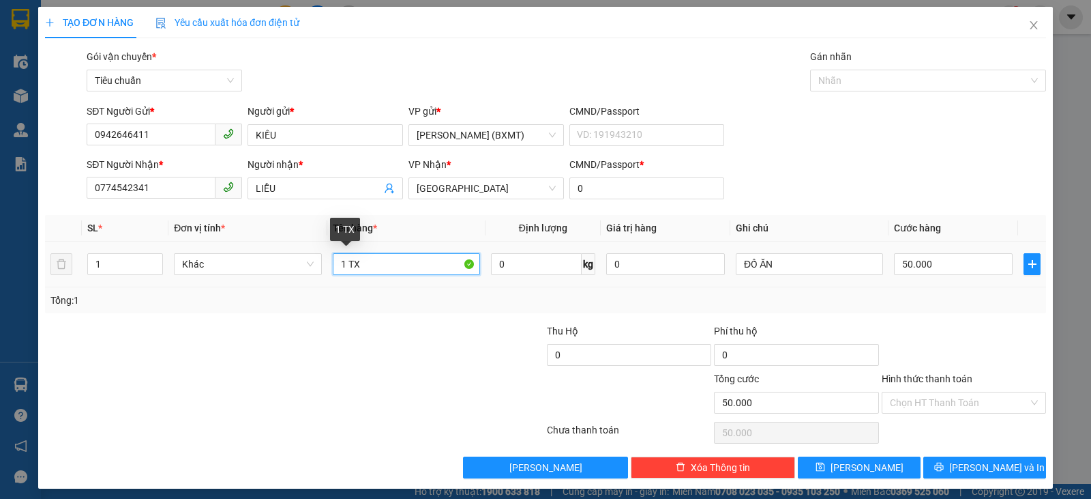
click at [349, 260] on input "1 TX" at bounding box center [406, 264] width 147 height 22
type input "1 KIỆN"
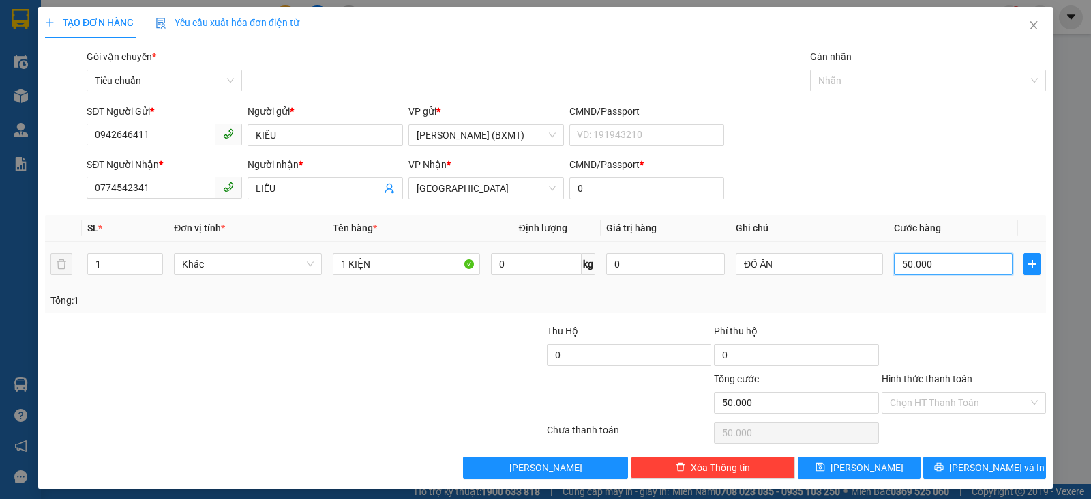
click at [975, 256] on input "50.000" at bounding box center [953, 264] width 119 height 22
type input "4"
type input "40"
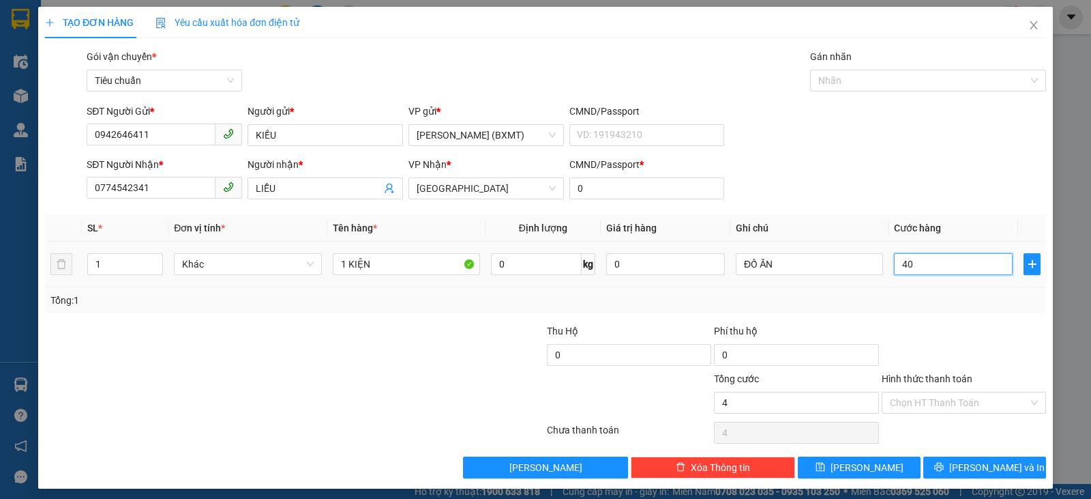
type input "40"
type input "40.000"
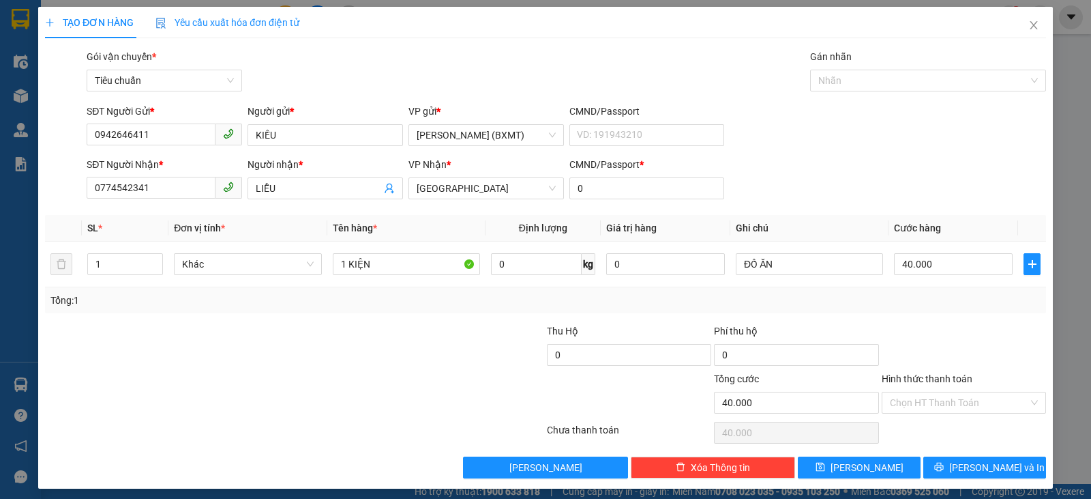
click at [972, 300] on div "Tổng: 1" at bounding box center [545, 300] width 990 height 15
click at [946, 392] on div "Chọn HT Thanh Toán" at bounding box center [964, 403] width 164 height 22
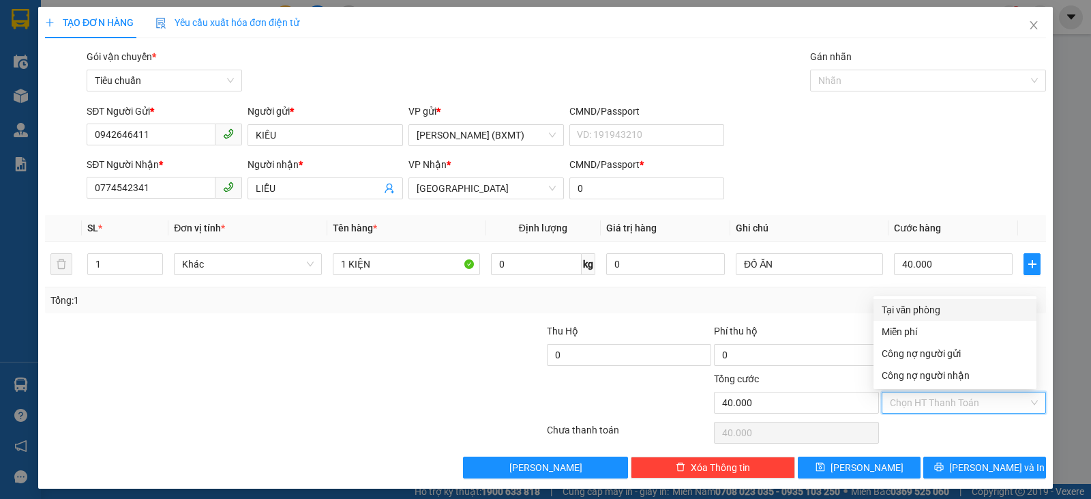
click at [939, 311] on div "Tại văn phòng" at bounding box center [955, 309] width 147 height 15
type input "0"
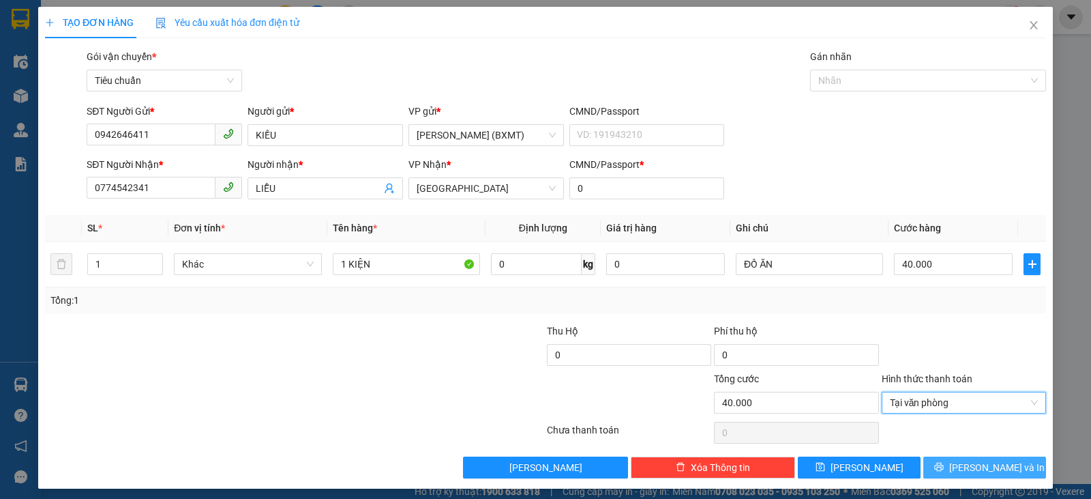
click at [958, 475] on button "Lưu và In" at bounding box center [985, 467] width 123 height 22
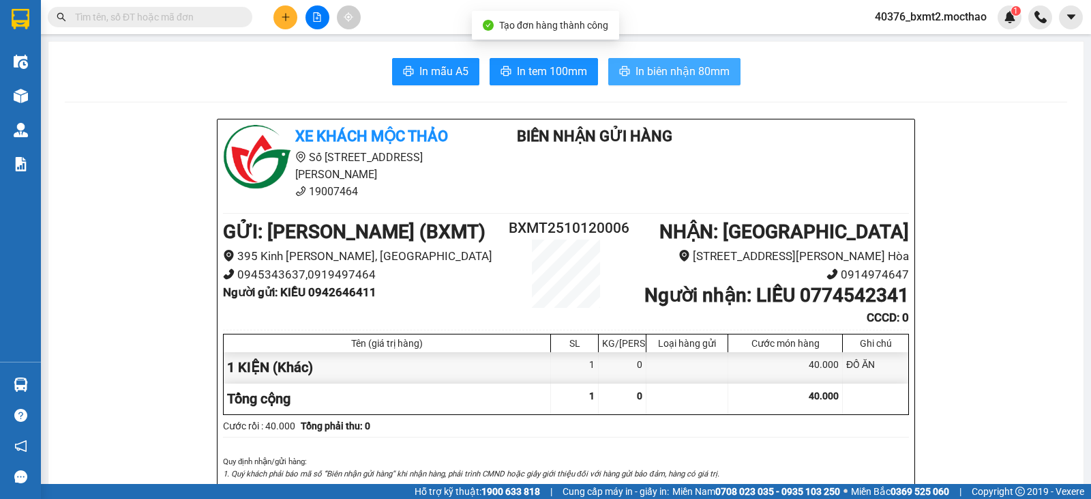
click at [681, 78] on span "In biên nhận 80mm" at bounding box center [683, 71] width 94 height 17
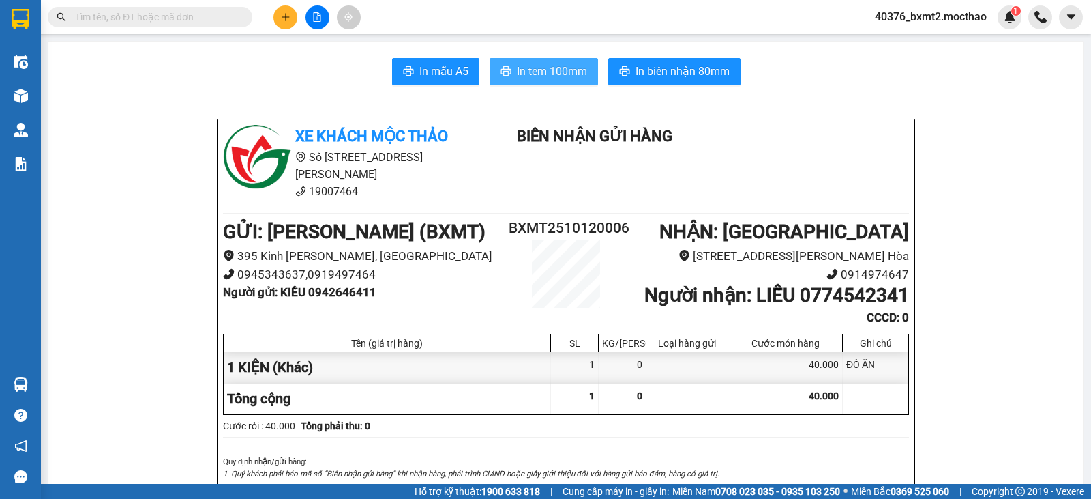
click at [529, 65] on span "In tem 100mm" at bounding box center [552, 71] width 70 height 17
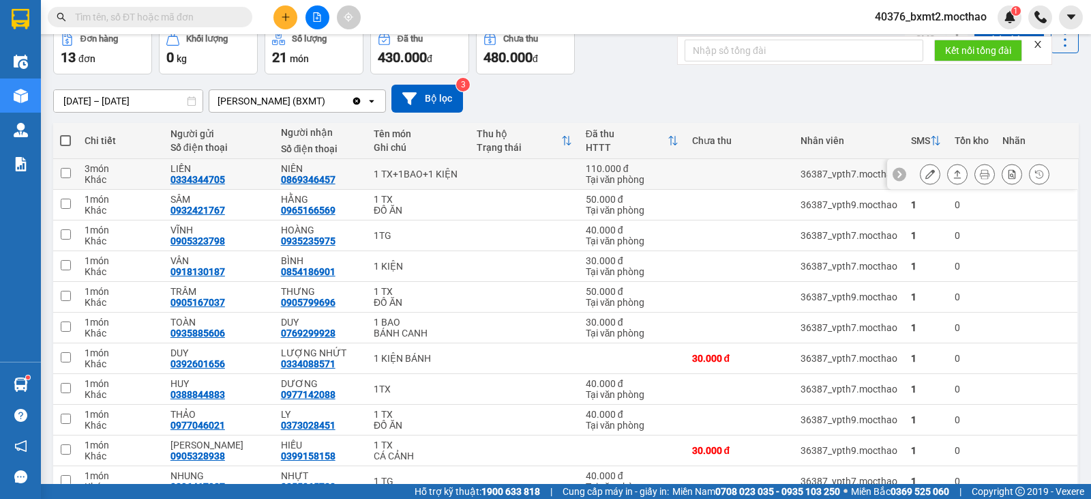
scroll to position [43, 0]
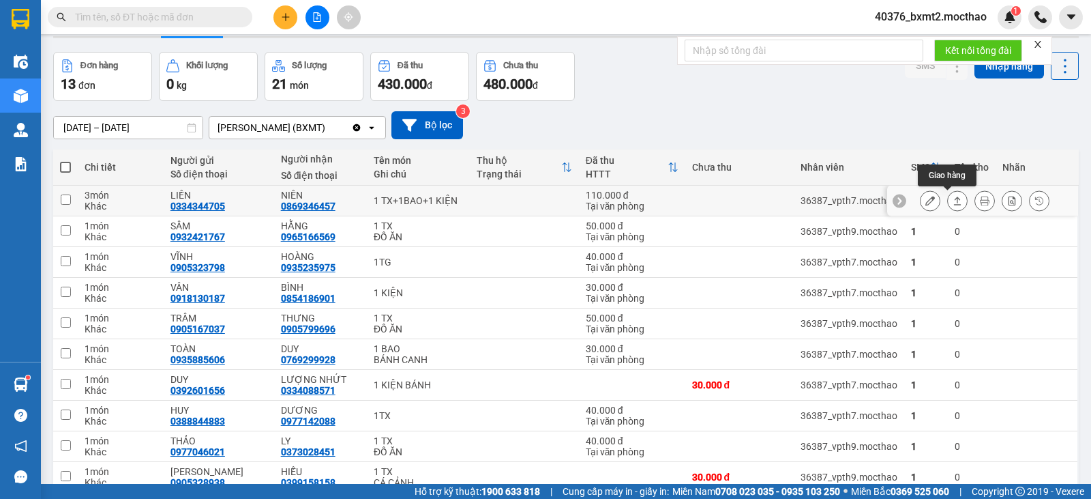
click at [953, 196] on icon at bounding box center [958, 201] width 10 height 10
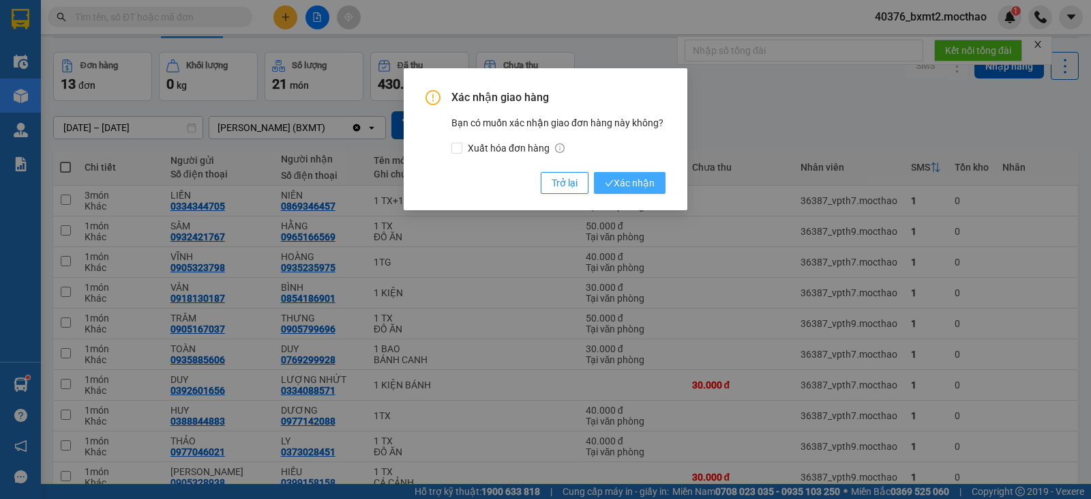
click at [660, 183] on button "Xác nhận" at bounding box center [630, 183] width 72 height 22
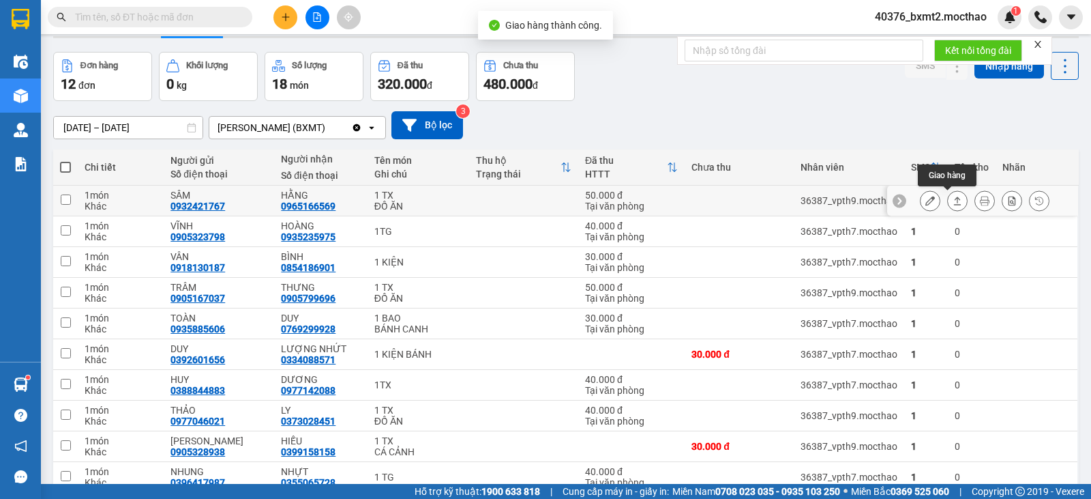
drag, startPoint x: 945, startPoint y: 198, endPoint x: 930, endPoint y: 198, distance: 14.3
click at [953, 198] on icon at bounding box center [958, 201] width 10 height 10
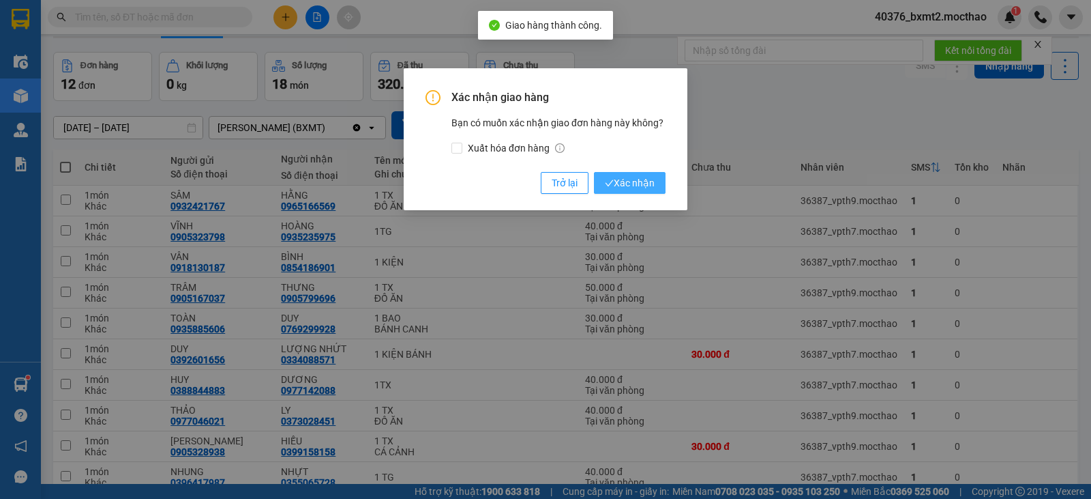
click at [624, 180] on span "Xác nhận" at bounding box center [630, 182] width 50 height 15
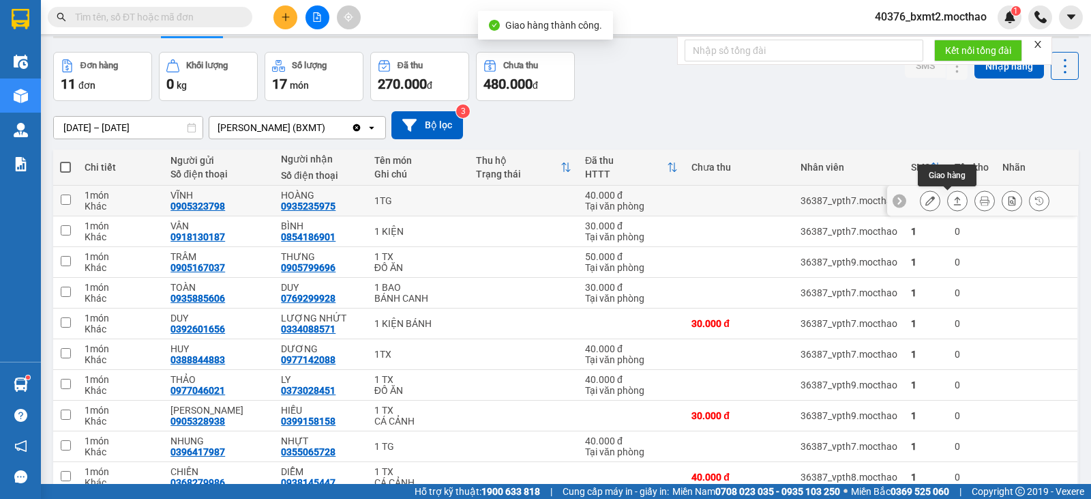
click at [953, 201] on icon at bounding box center [958, 201] width 10 height 10
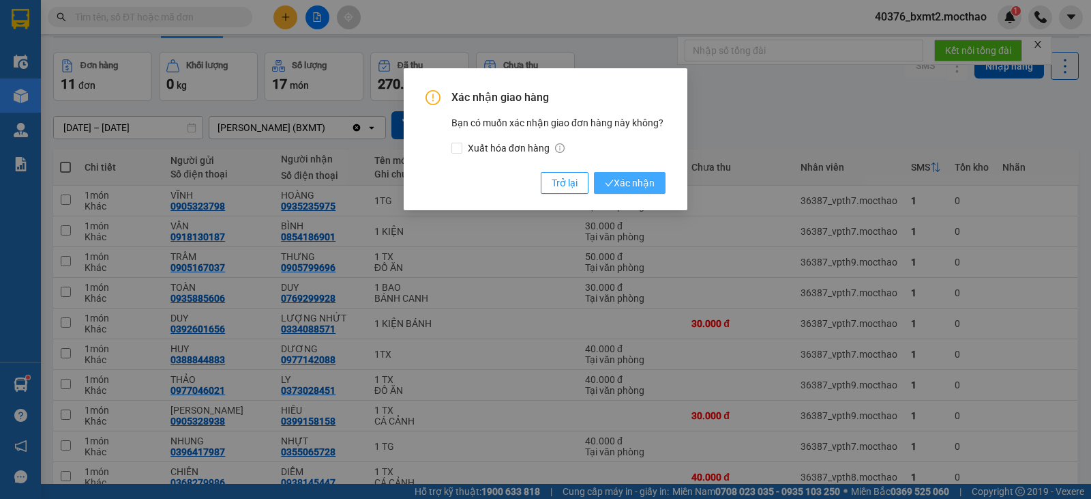
click at [639, 184] on span "Xác nhận" at bounding box center [630, 182] width 50 height 15
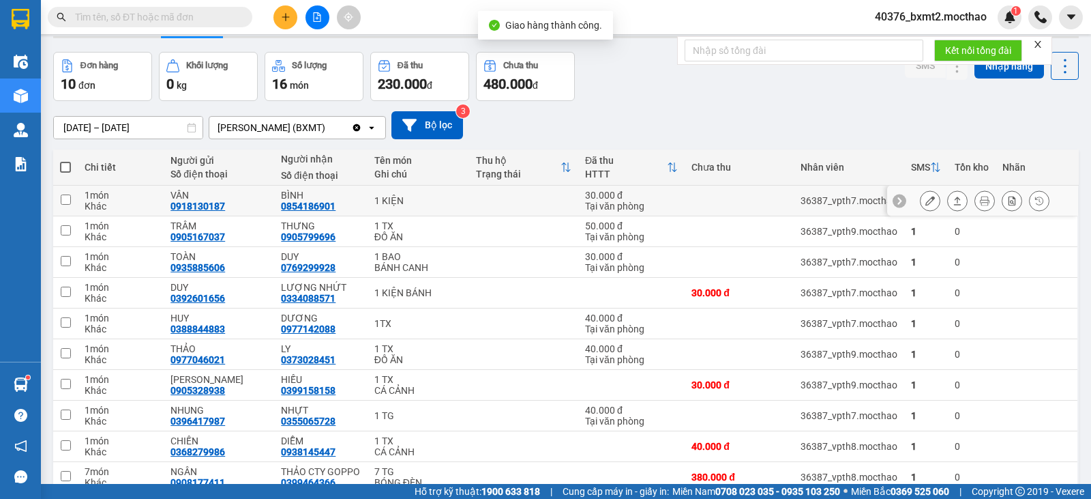
click at [954, 202] on icon at bounding box center [958, 200] width 8 height 8
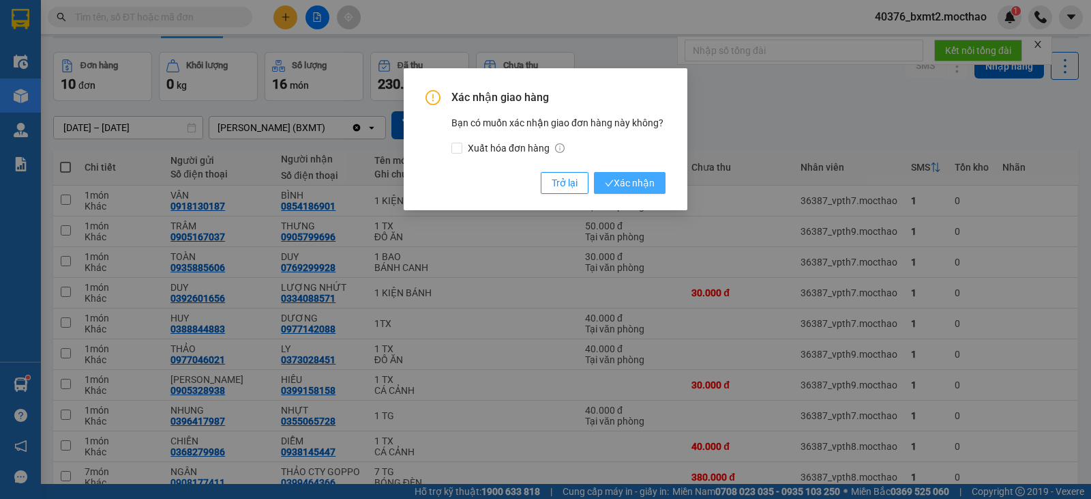
click at [628, 183] on span "Xác nhận" at bounding box center [630, 182] width 50 height 15
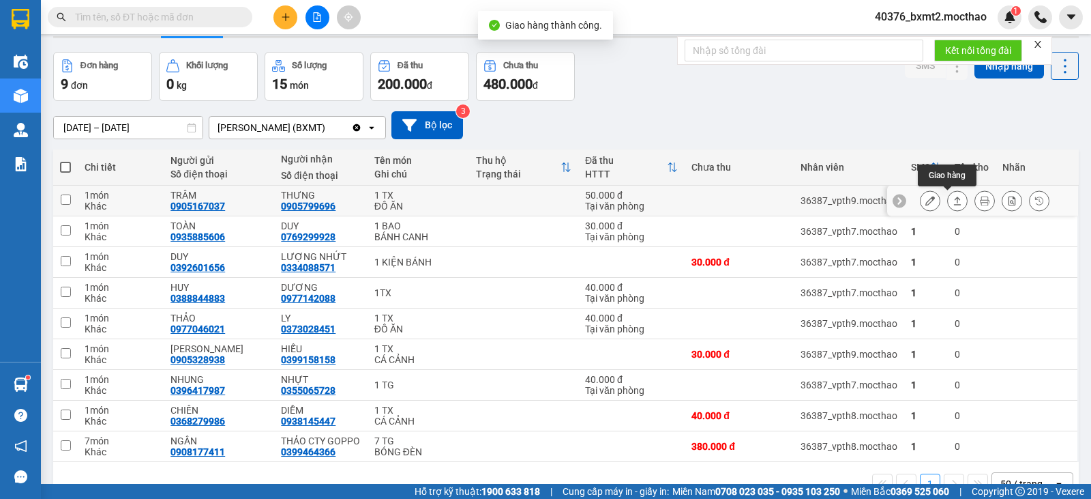
click at [953, 198] on icon at bounding box center [958, 201] width 10 height 10
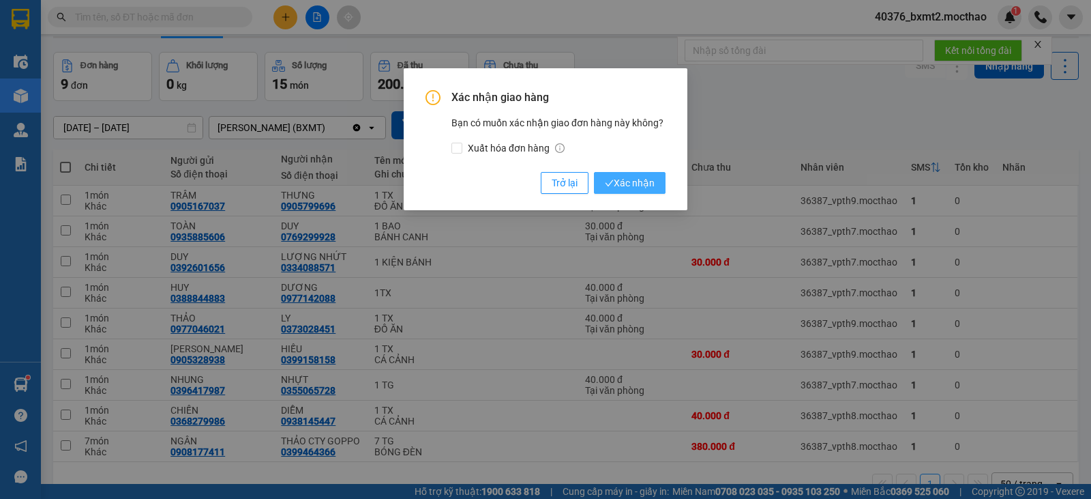
click at [634, 182] on span "Xác nhận" at bounding box center [630, 182] width 50 height 15
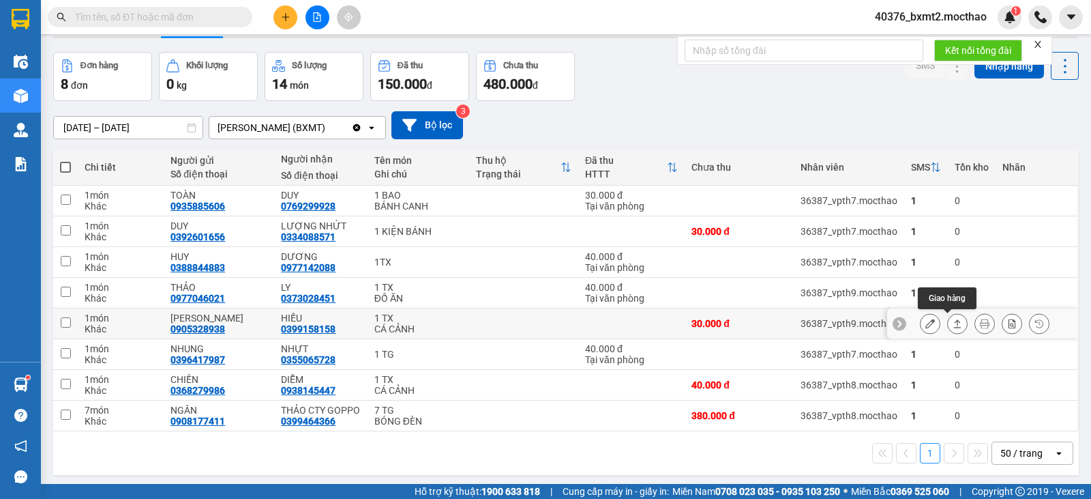
click at [953, 323] on icon at bounding box center [958, 324] width 10 height 10
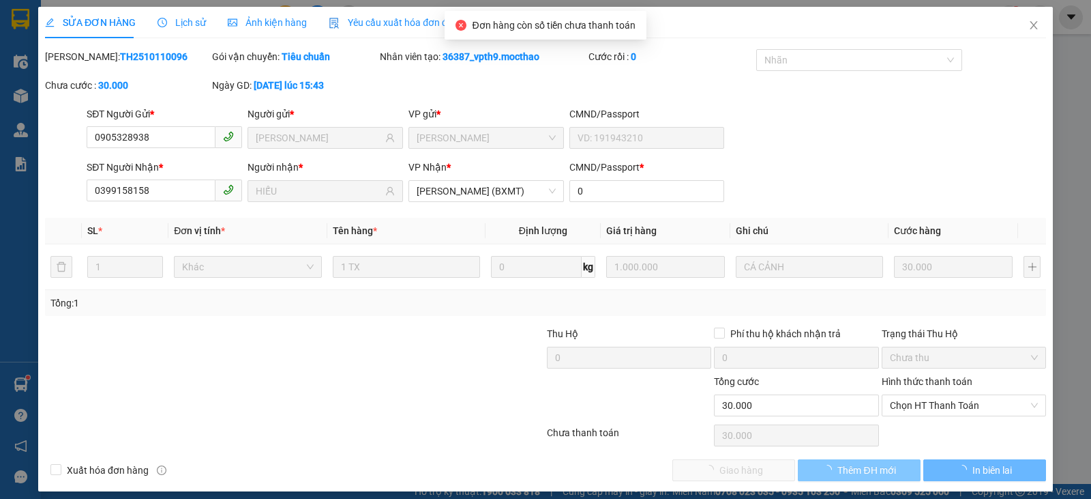
type input "0905328938"
type input "[PERSON_NAME]"
type input "0399158158"
type input "HIẾU"
type input "0"
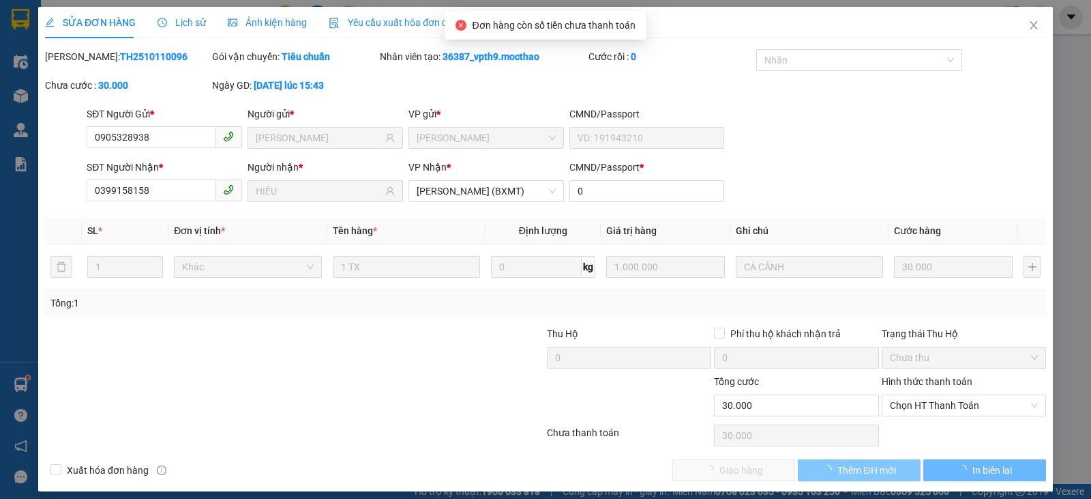
type input "0"
type input "30.000"
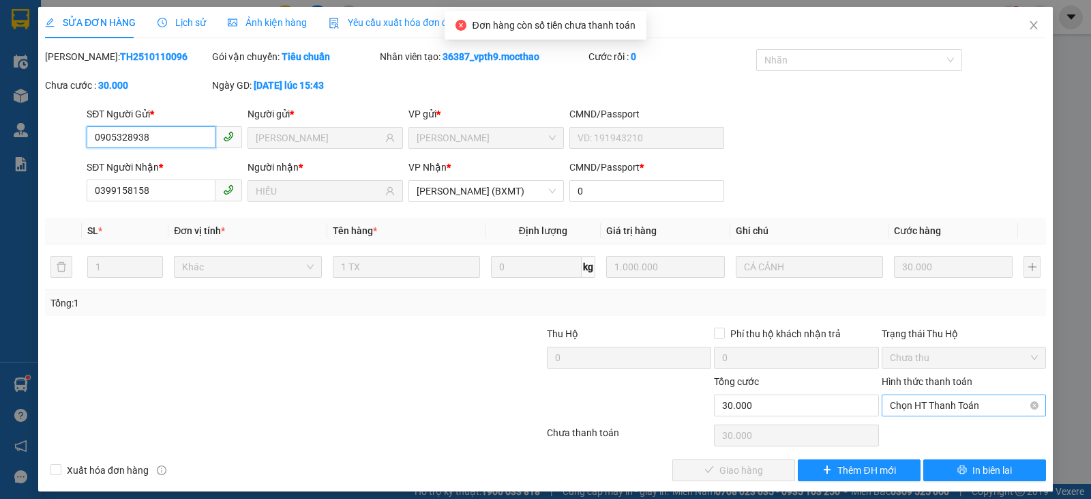
click at [947, 405] on span "Chọn HT Thanh Toán" at bounding box center [964, 405] width 148 height 20
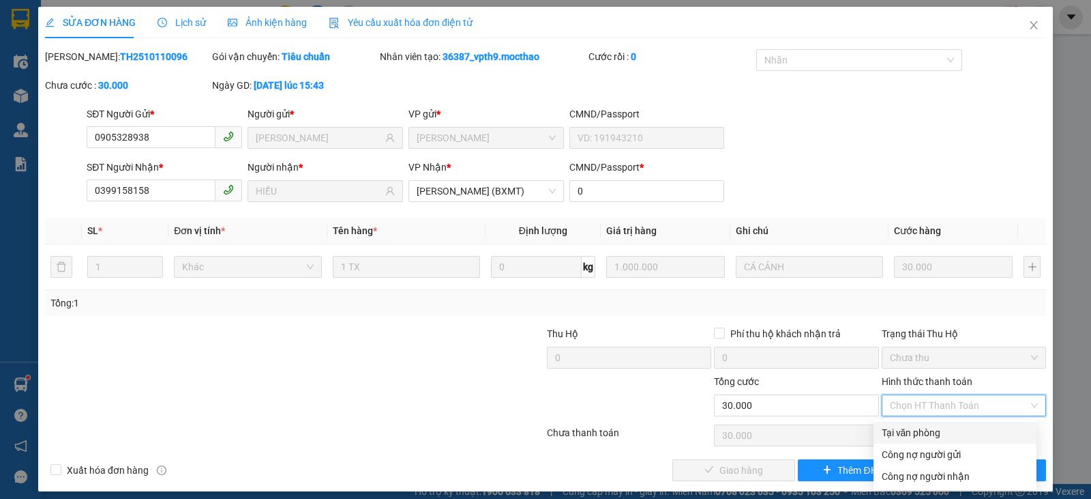
click at [906, 433] on div "Tại văn phòng" at bounding box center [955, 432] width 147 height 15
type input "0"
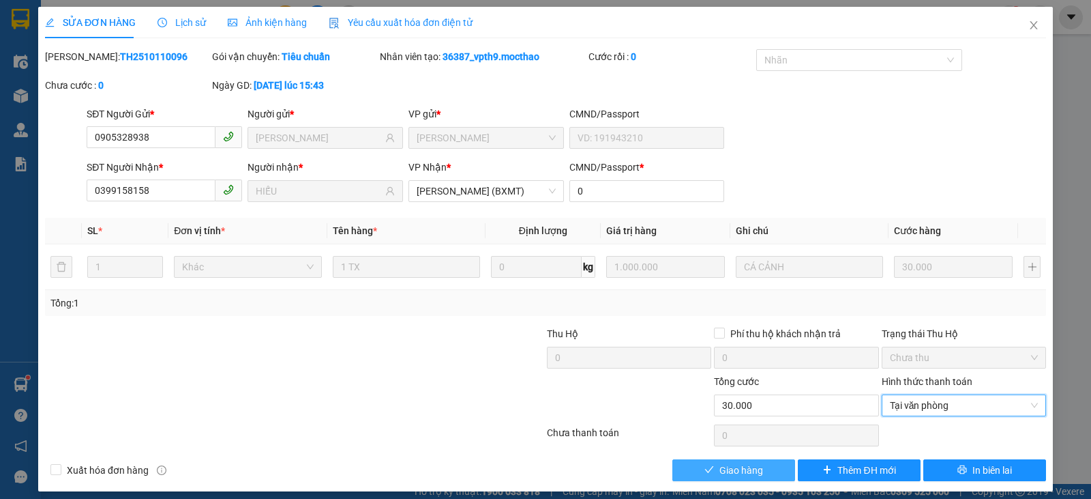
click at [726, 471] on span "Giao hàng" at bounding box center [742, 469] width 44 height 15
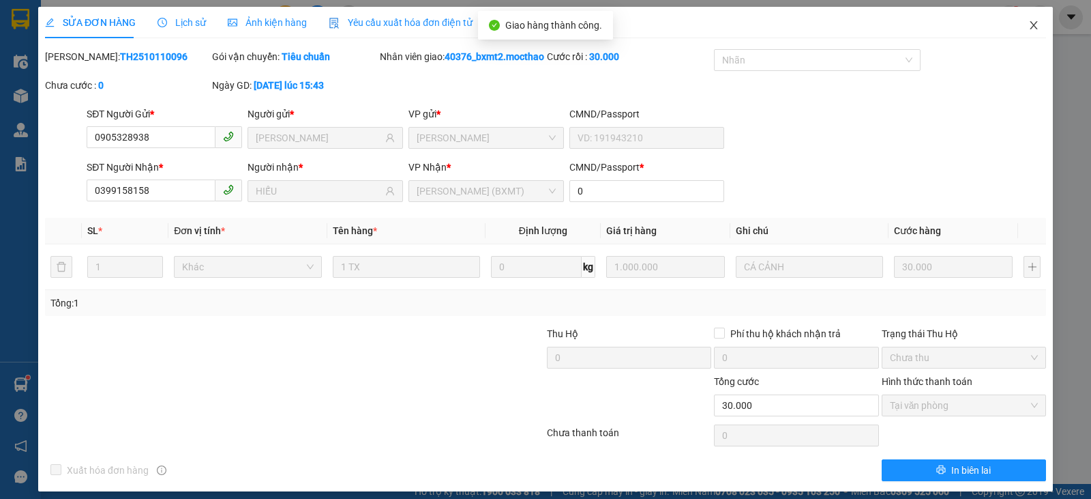
click at [1029, 25] on icon "close" at bounding box center [1034, 25] width 11 height 11
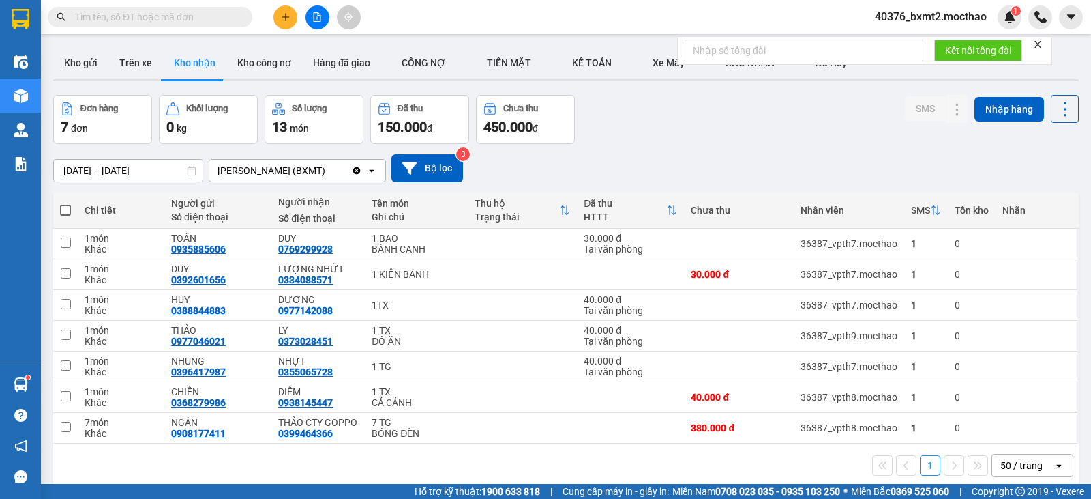
scroll to position [63, 0]
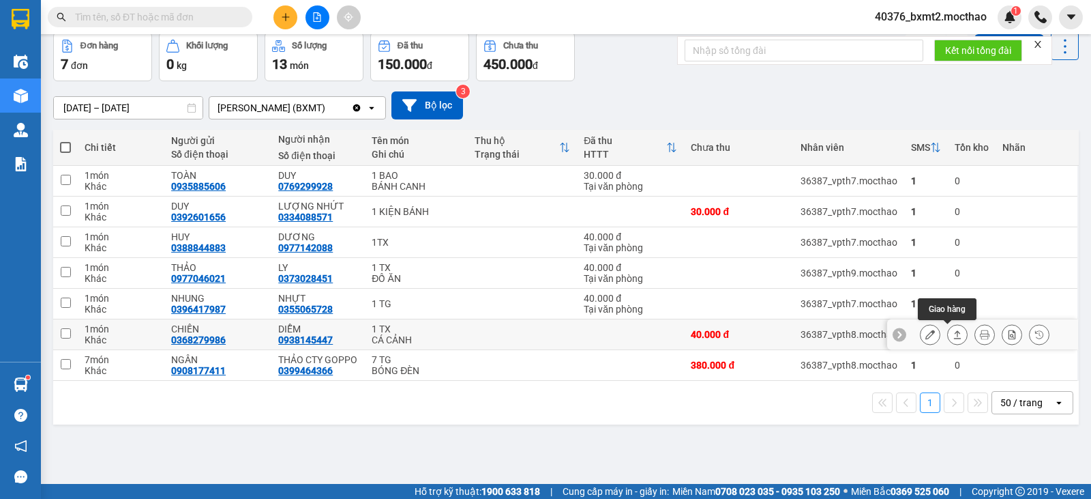
click at [953, 331] on icon at bounding box center [958, 334] width 10 height 10
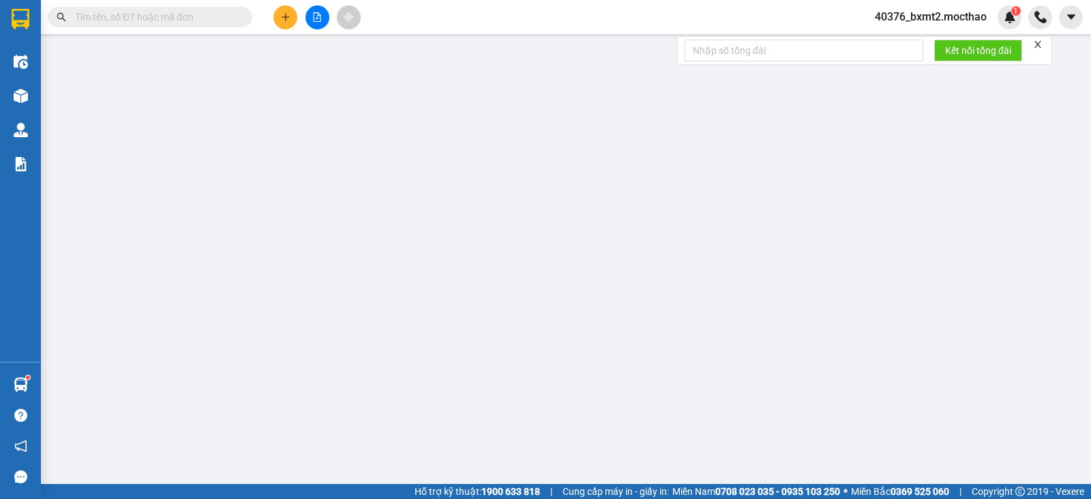
type input "0368279986"
type input "CHIẾN"
type input "0938145447"
type input "DIỄM"
type input "1"
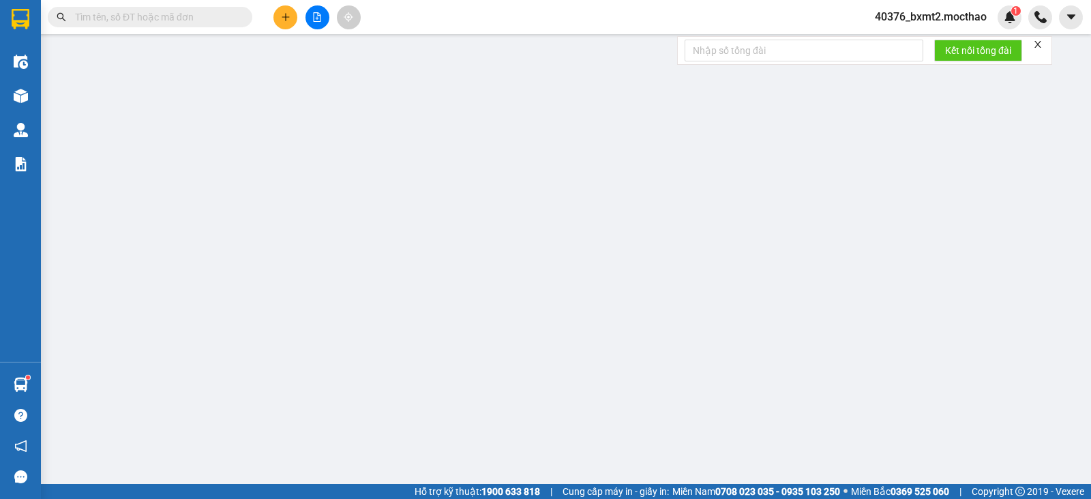
type input "0"
type input "40.000"
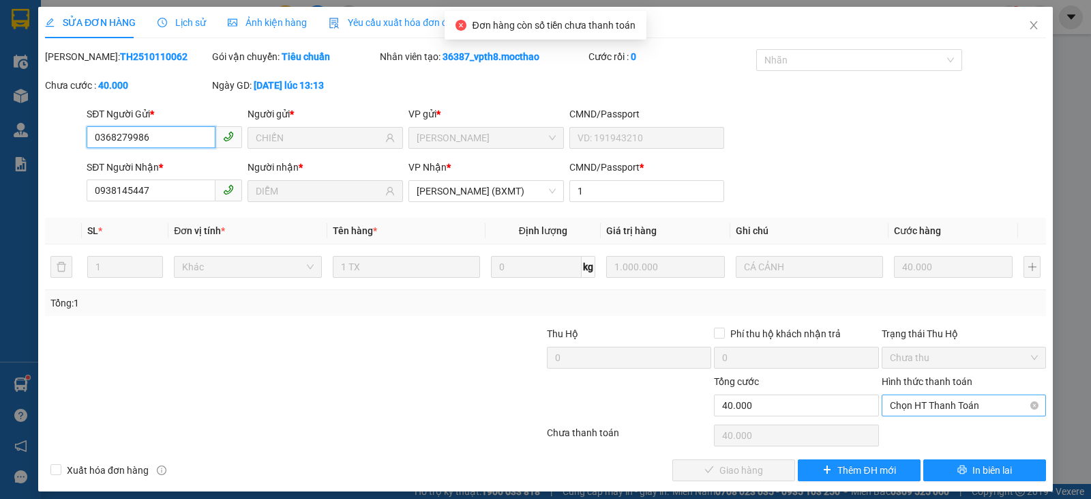
click at [920, 397] on span "Chọn HT Thanh Toán" at bounding box center [964, 405] width 148 height 20
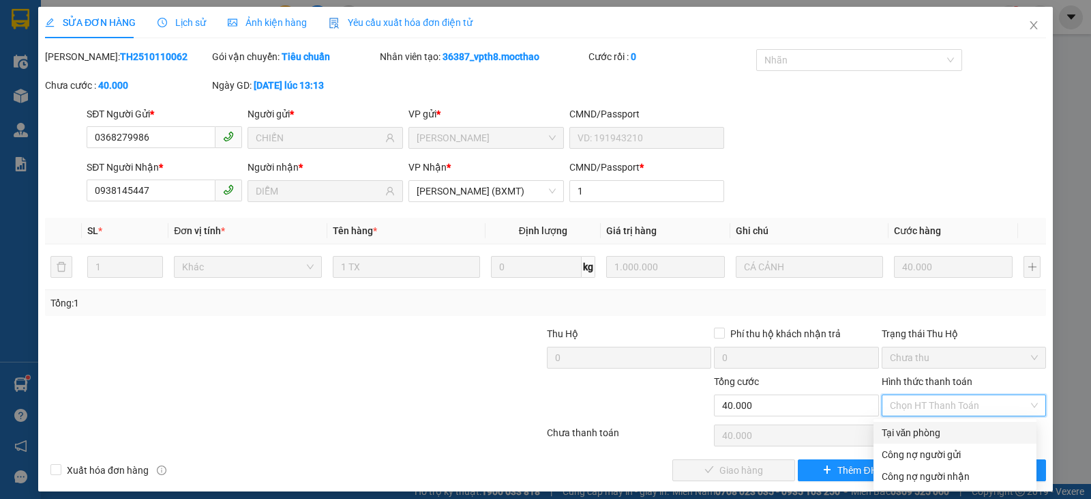
click at [890, 430] on div "Tại văn phòng" at bounding box center [955, 432] width 147 height 15
type input "0"
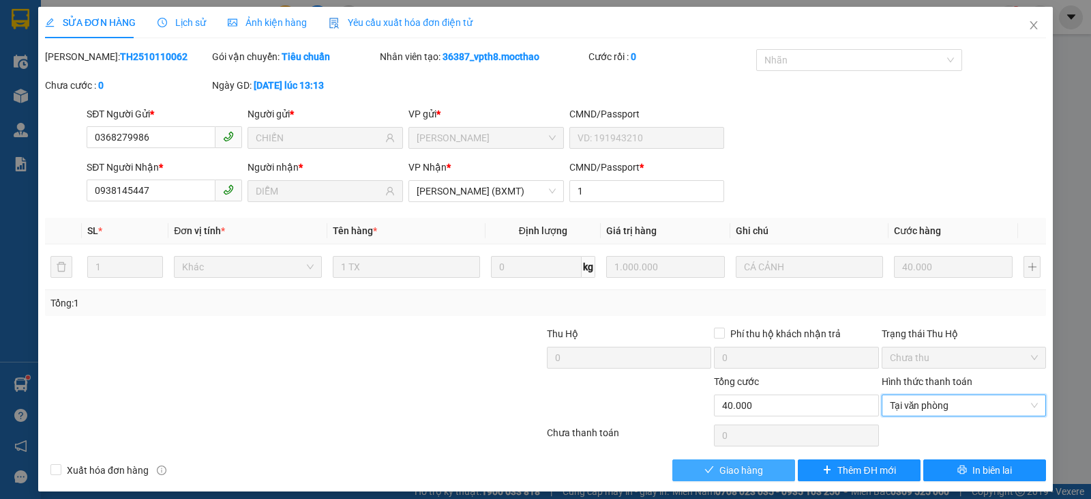
click at [720, 469] on span "Giao hàng" at bounding box center [742, 469] width 44 height 15
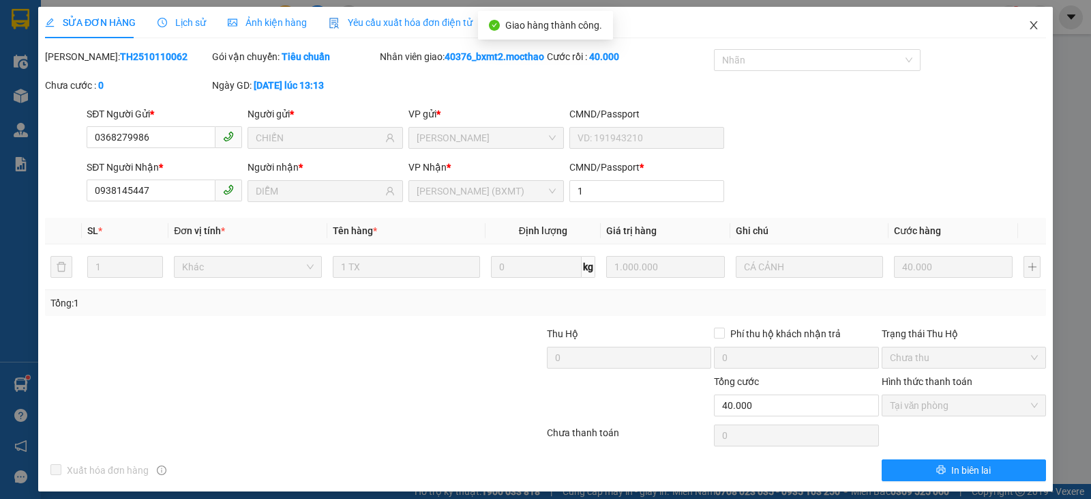
click at [1029, 27] on icon "close" at bounding box center [1034, 25] width 11 height 11
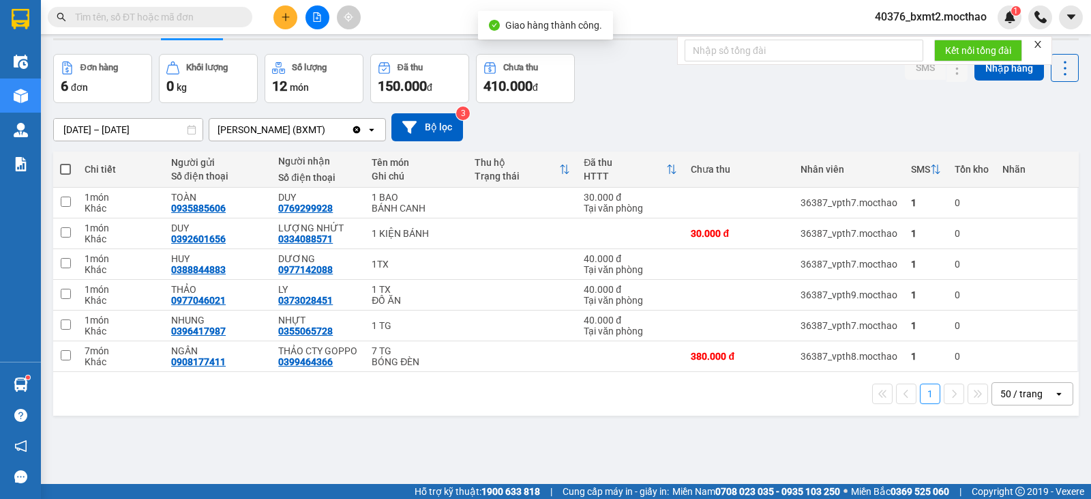
scroll to position [63, 0]
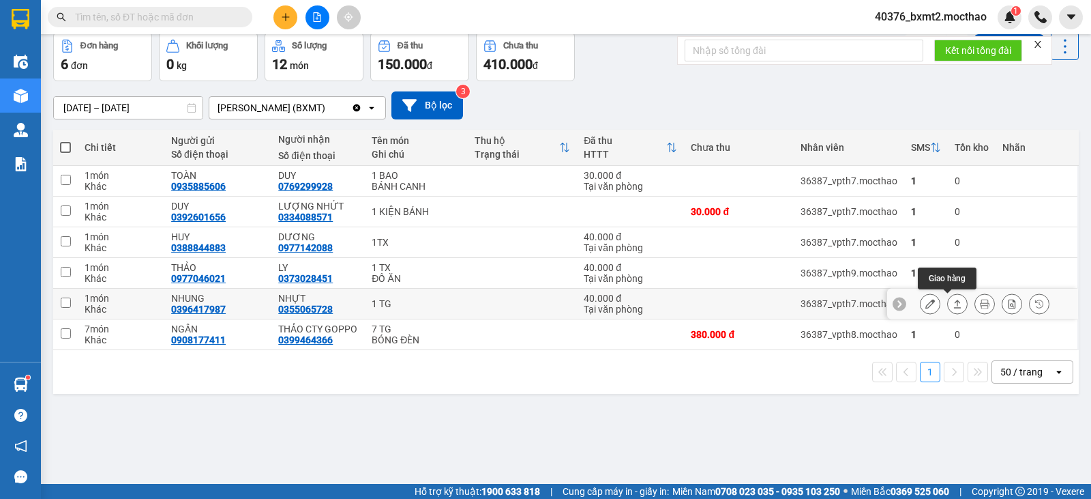
click at [948, 299] on button at bounding box center [957, 304] width 19 height 24
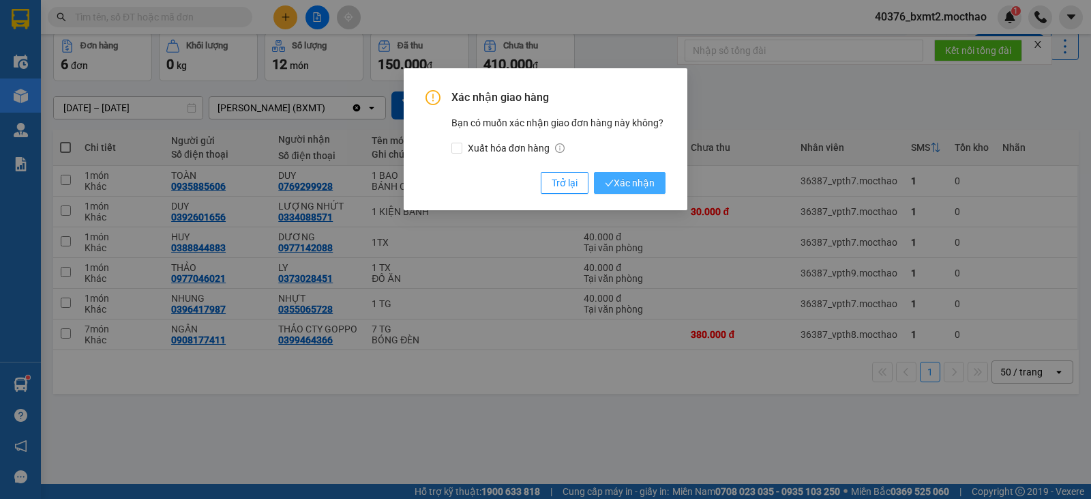
click at [645, 181] on span "Xác nhận" at bounding box center [630, 182] width 50 height 15
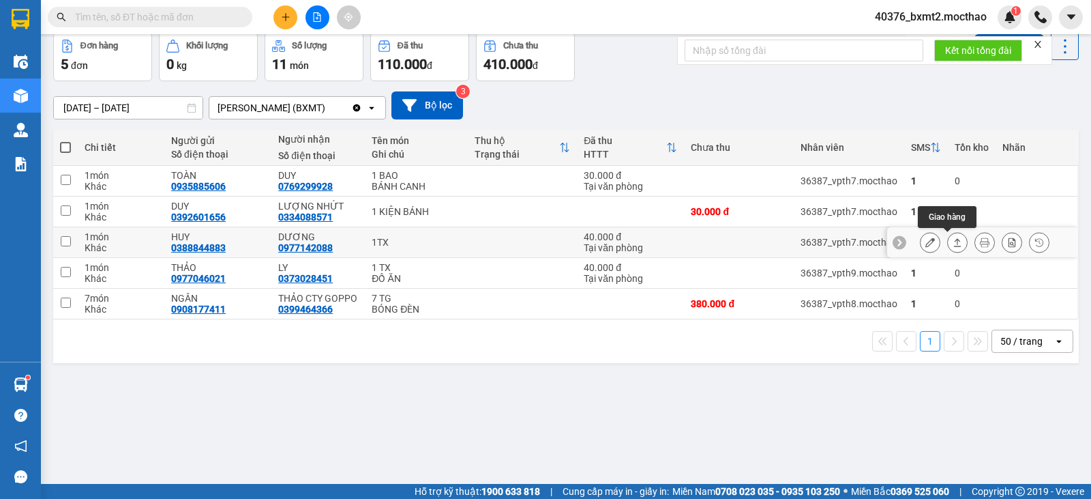
click at [953, 241] on icon at bounding box center [958, 242] width 10 height 10
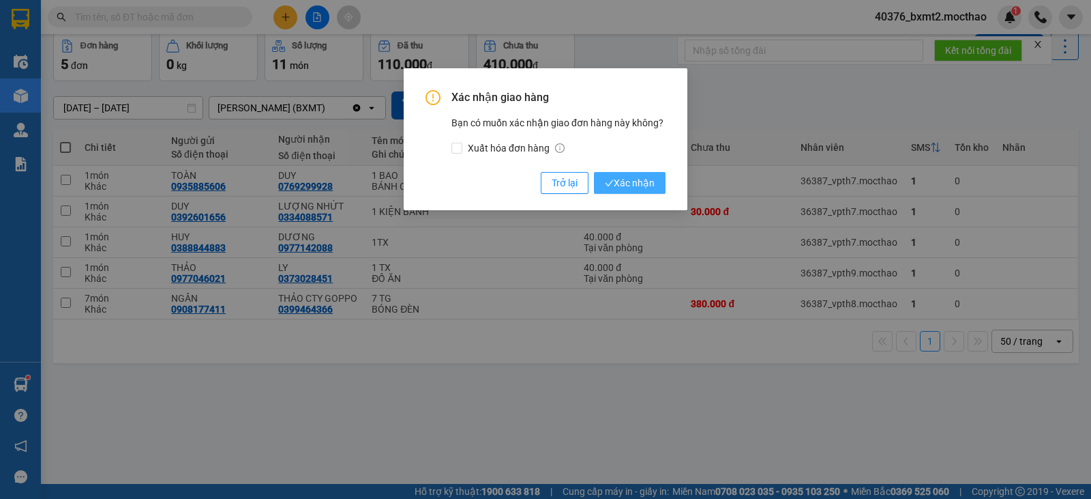
click at [619, 180] on span "Xác nhận" at bounding box center [630, 182] width 50 height 15
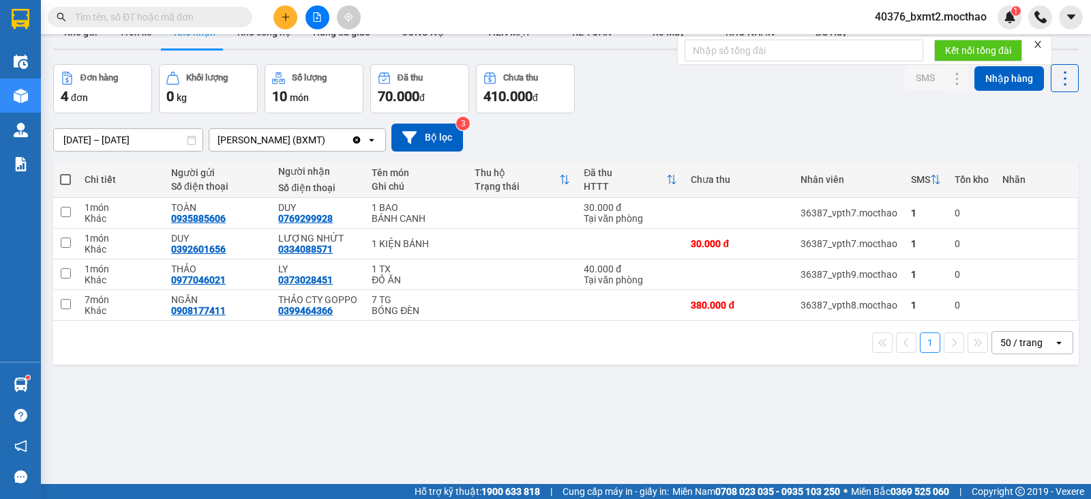
scroll to position [0, 0]
